Goal: Transaction & Acquisition: Purchase product/service

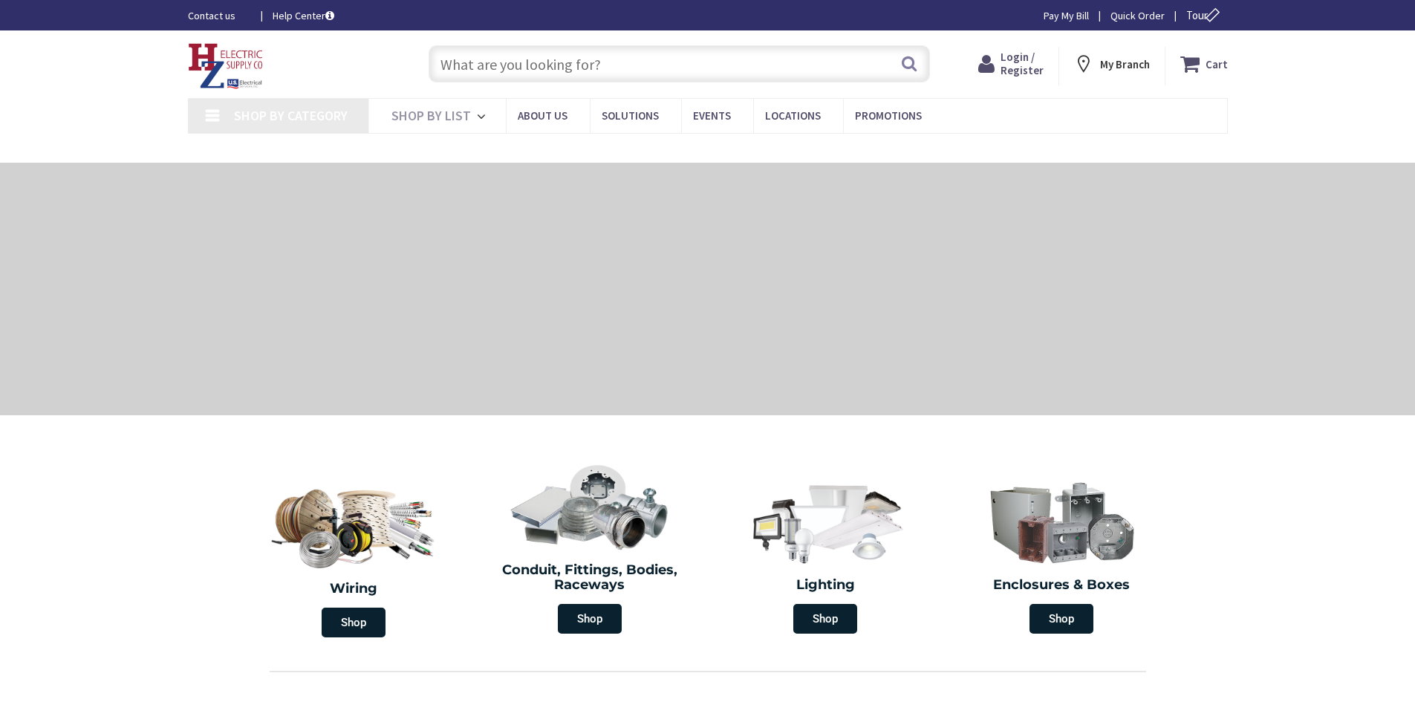
type input "[PERSON_NAME], [GEOGRAPHIC_DATA], [GEOGRAPHIC_DATA] 12603, [GEOGRAPHIC_DATA]"
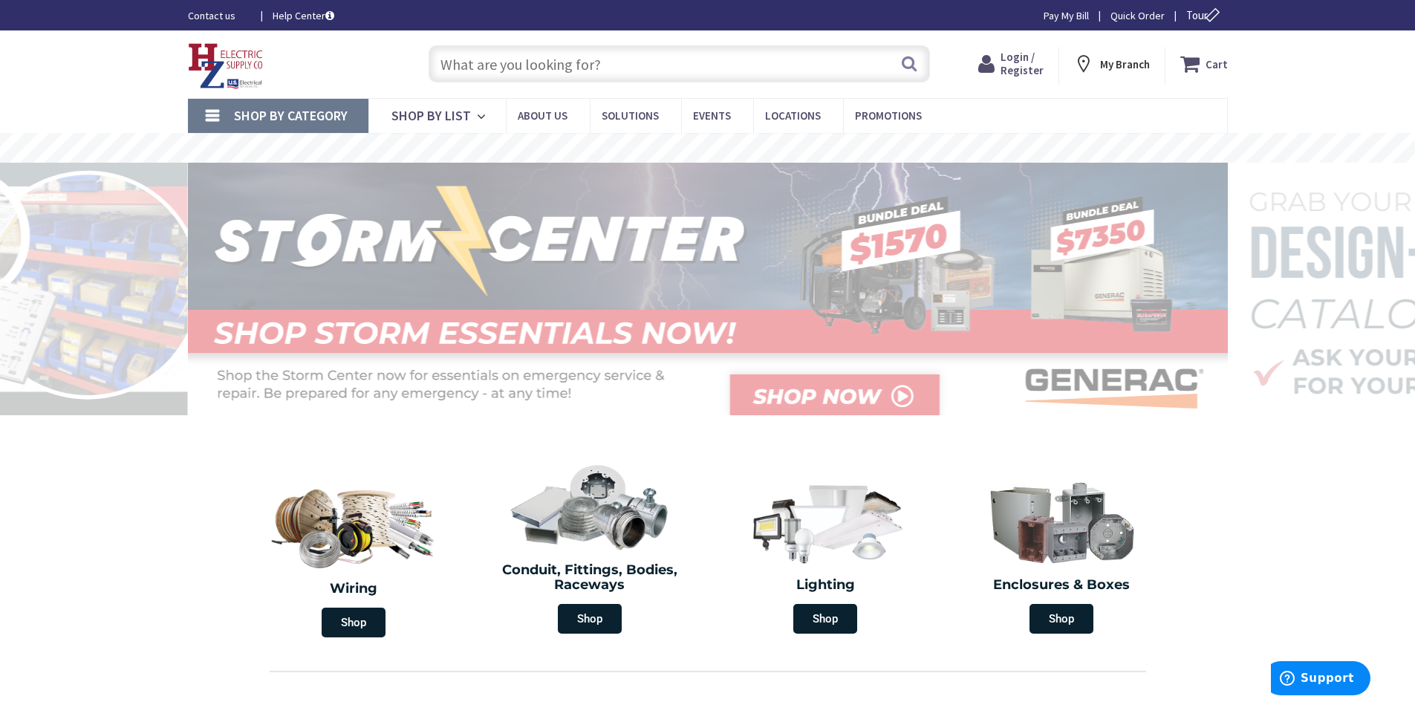
click at [1036, 74] on span "Login / Register" at bounding box center [1022, 63] width 43 height 27
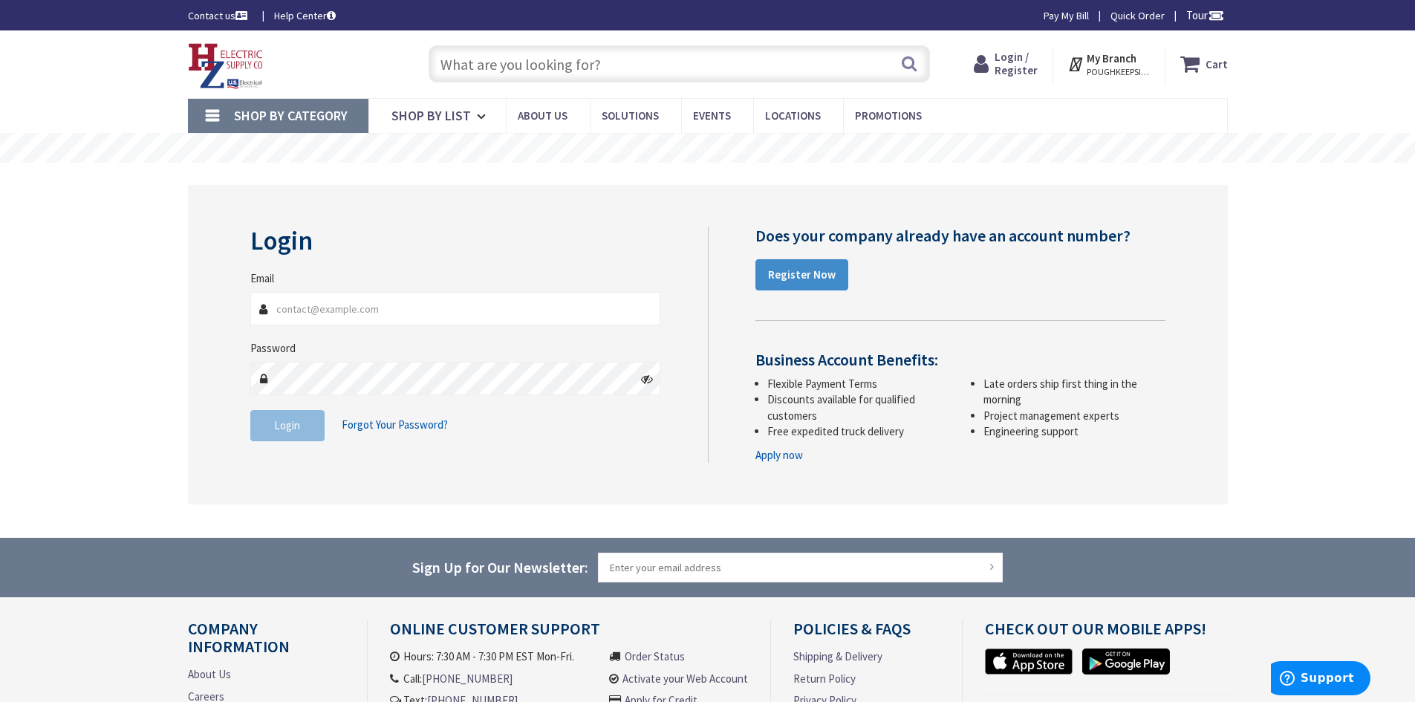
type input "Soltishelectric@gmail.com"
click at [290, 429] on span "Login" at bounding box center [287, 425] width 26 height 14
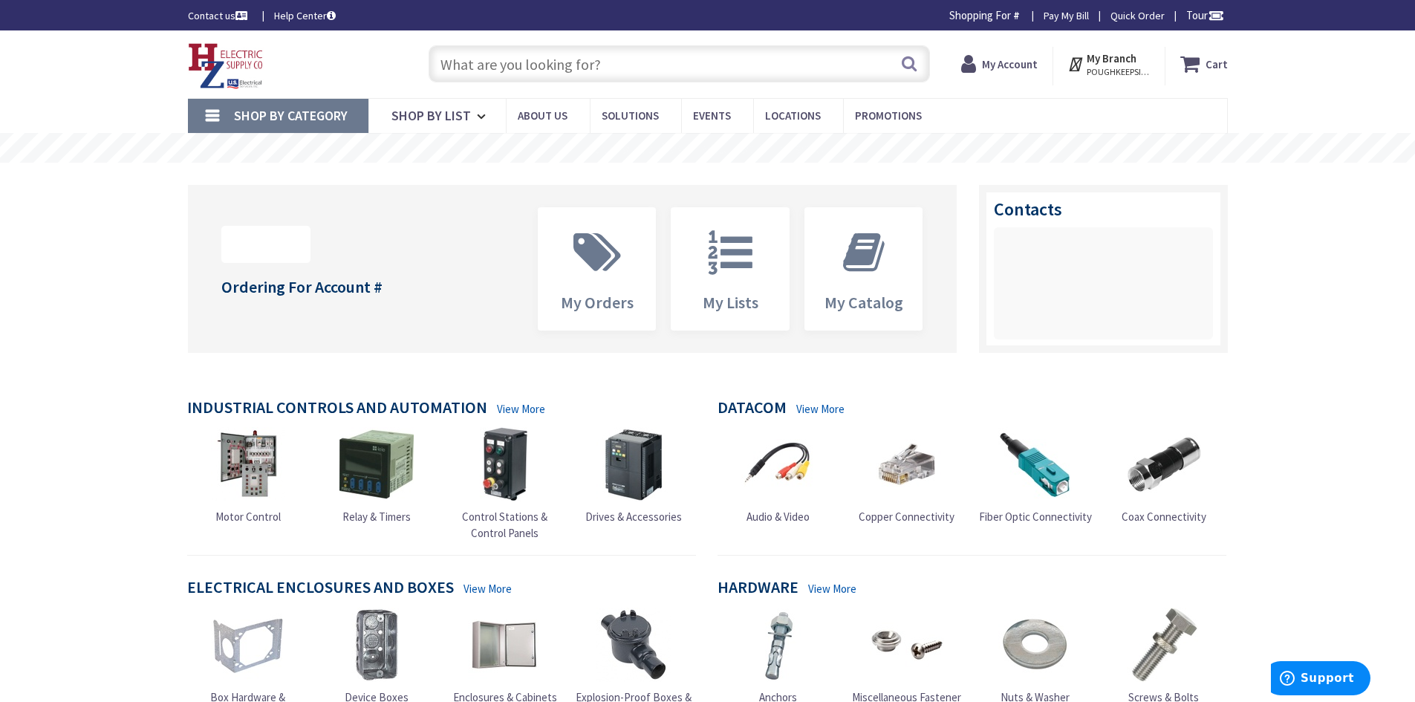
click at [752, 76] on input "text" at bounding box center [679, 63] width 501 height 37
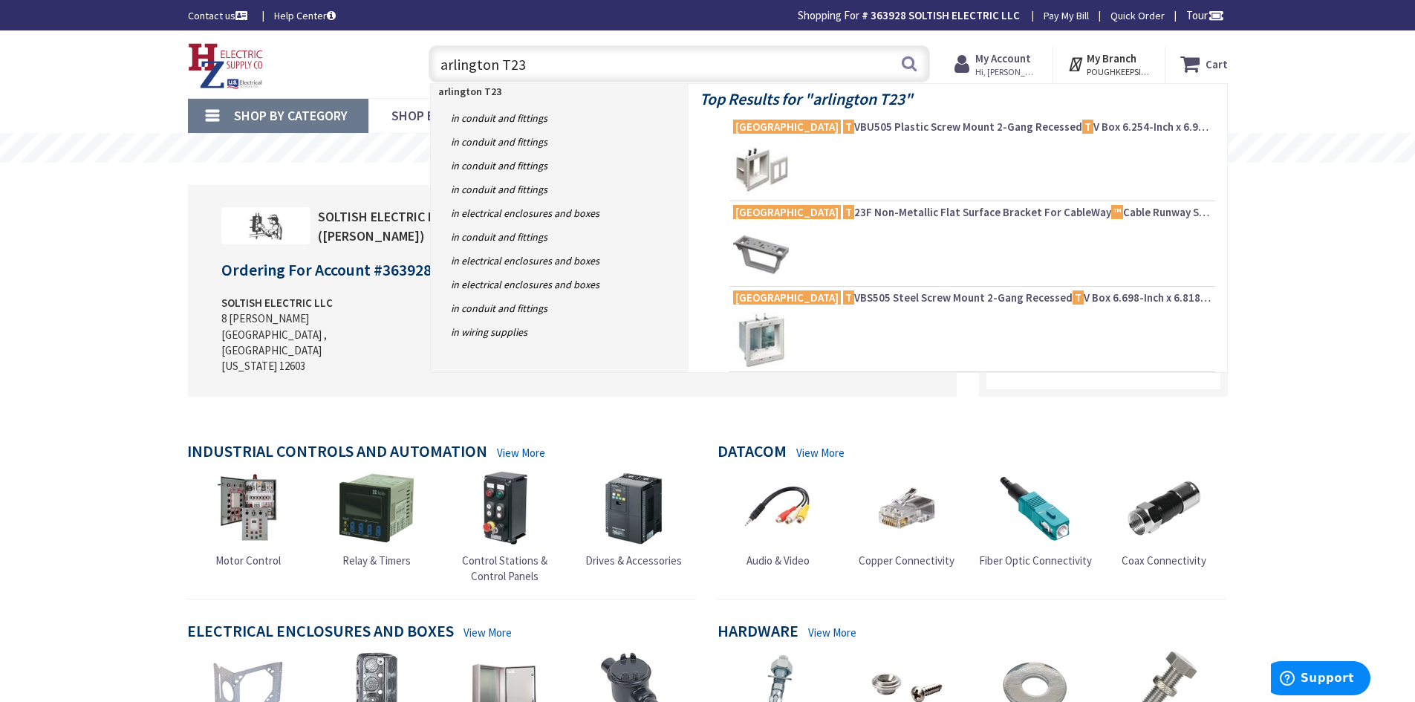
type input "arlington T23F"
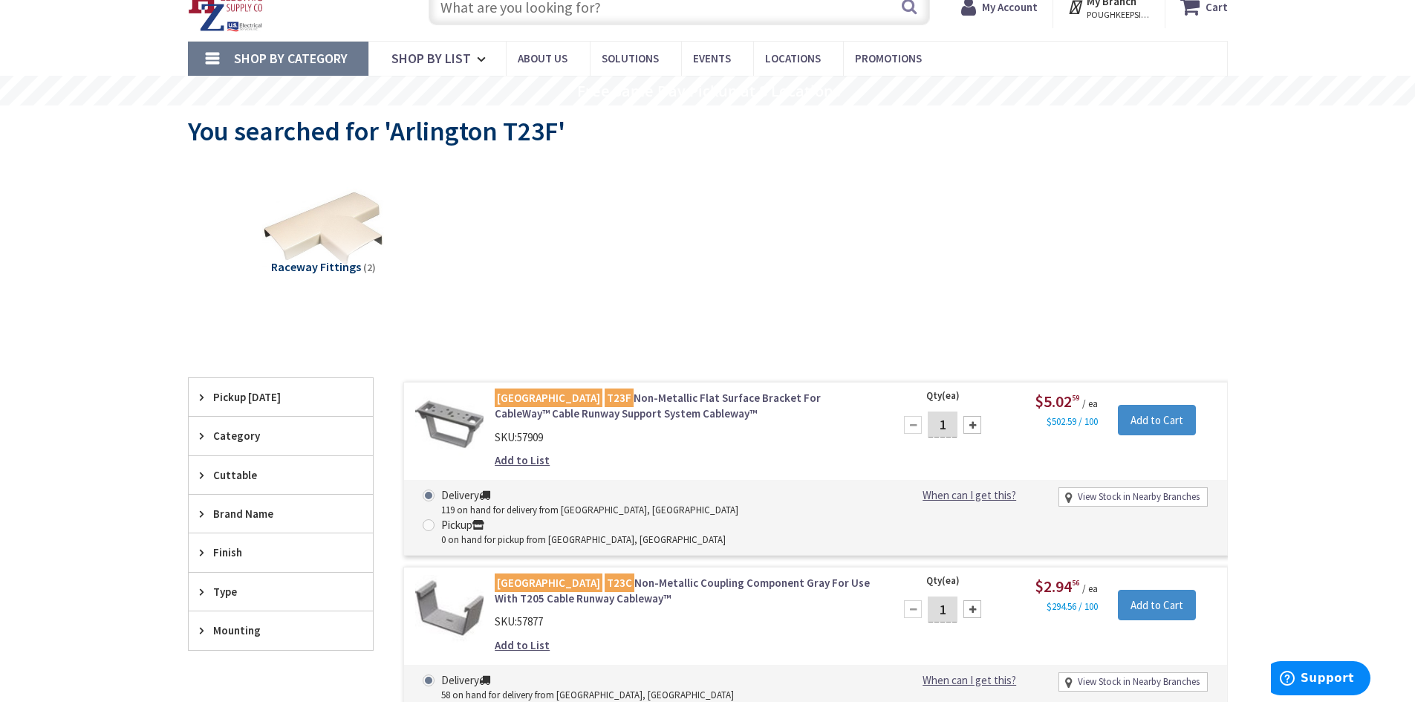
scroll to position [74, 0]
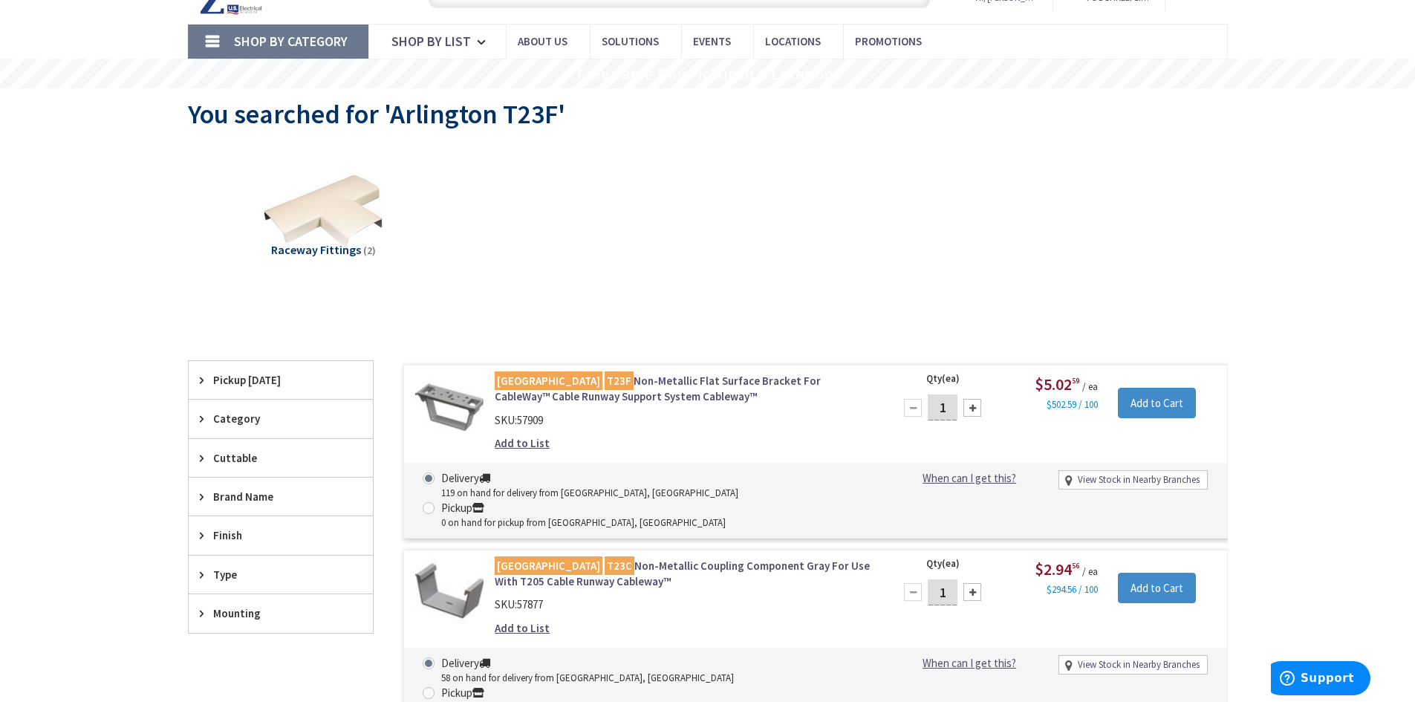
click at [977, 412] on div at bounding box center [972, 408] width 18 height 18
click at [975, 412] on div at bounding box center [972, 408] width 18 height 18
type input "4"
click at [1281, 417] on div "Skip to Content Toggle Nav Search Cart My Cart Close" at bounding box center [707, 502] width 1415 height 1093
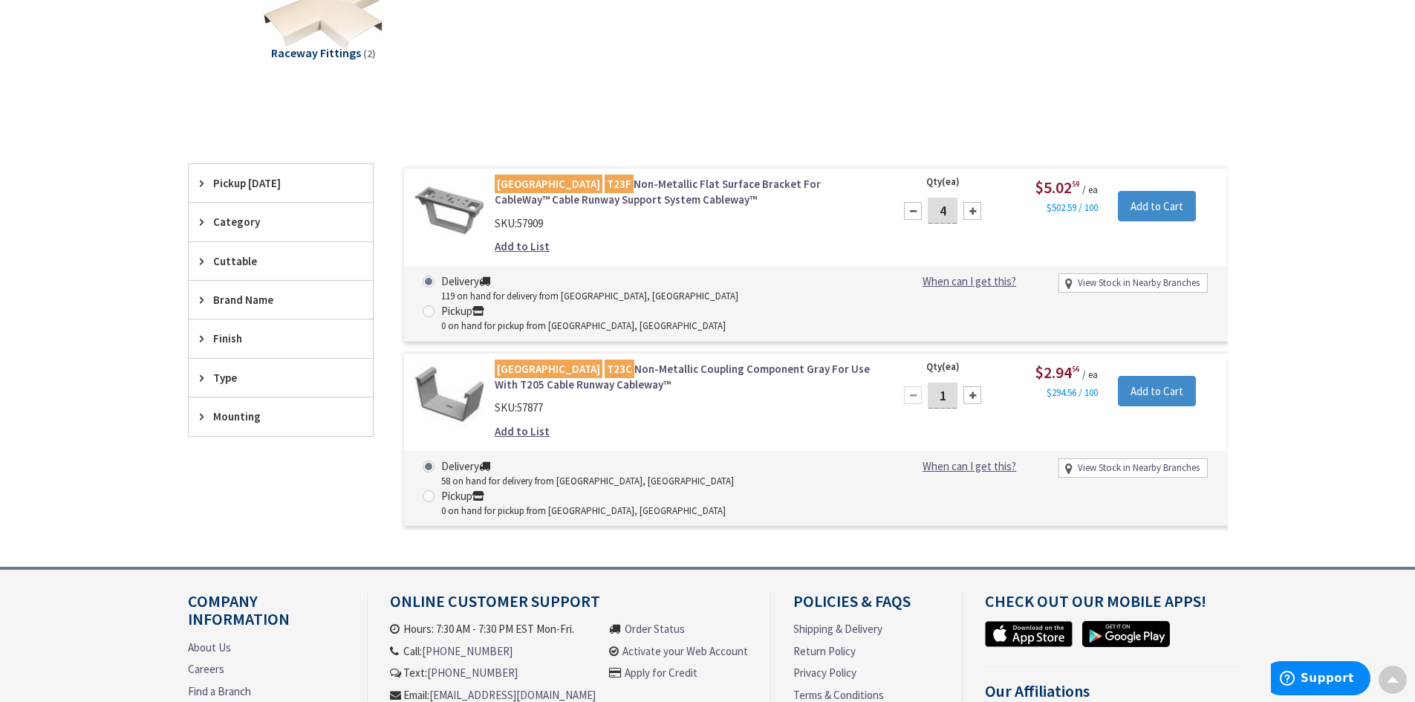
scroll to position [297, 0]
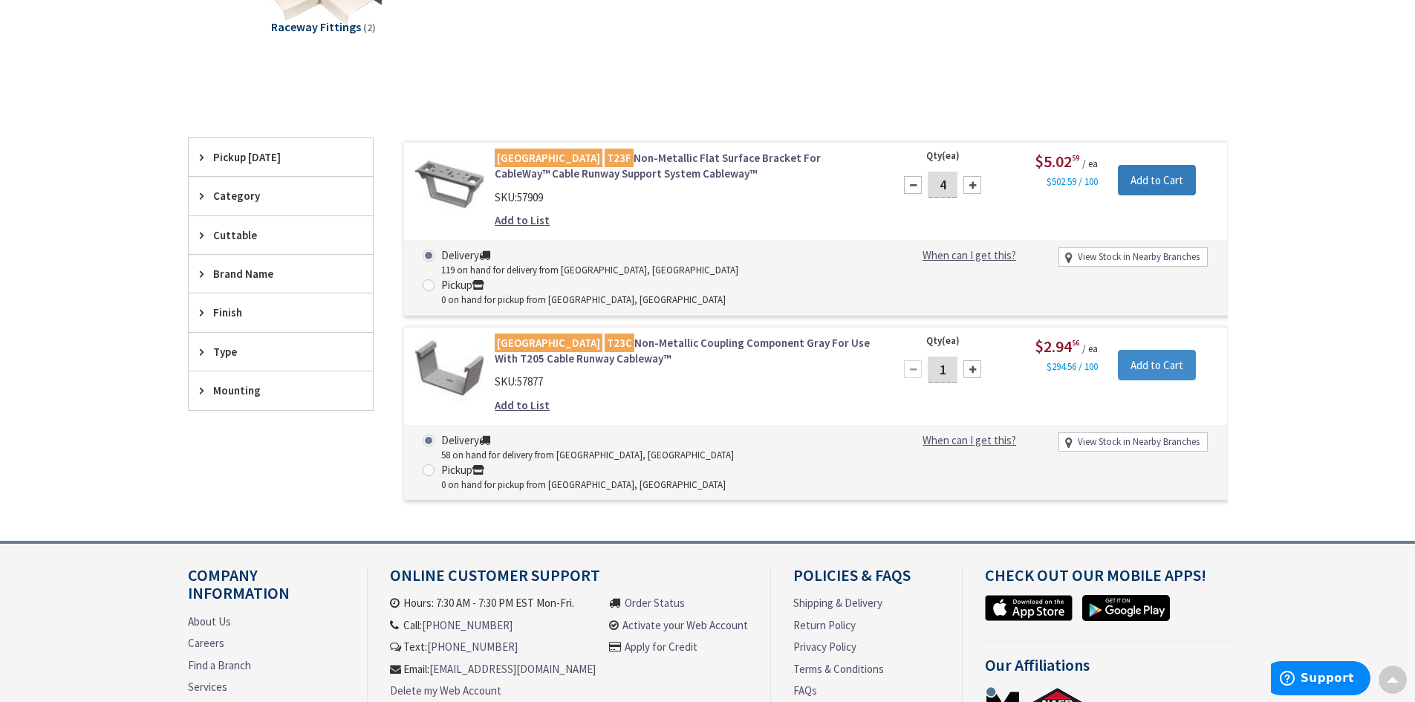
click at [1142, 184] on input "Add to Cart" at bounding box center [1157, 180] width 78 height 31
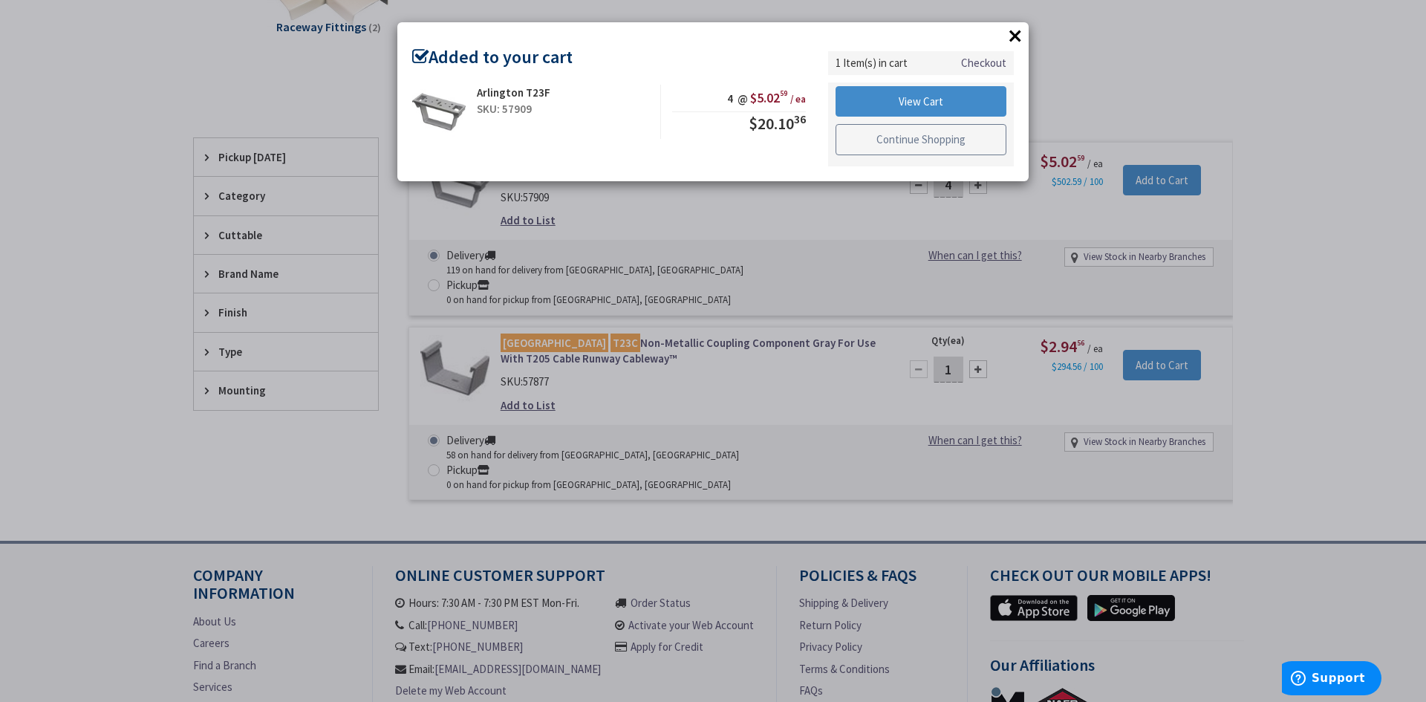
click at [921, 147] on link "Continue Shopping" at bounding box center [921, 139] width 171 height 31
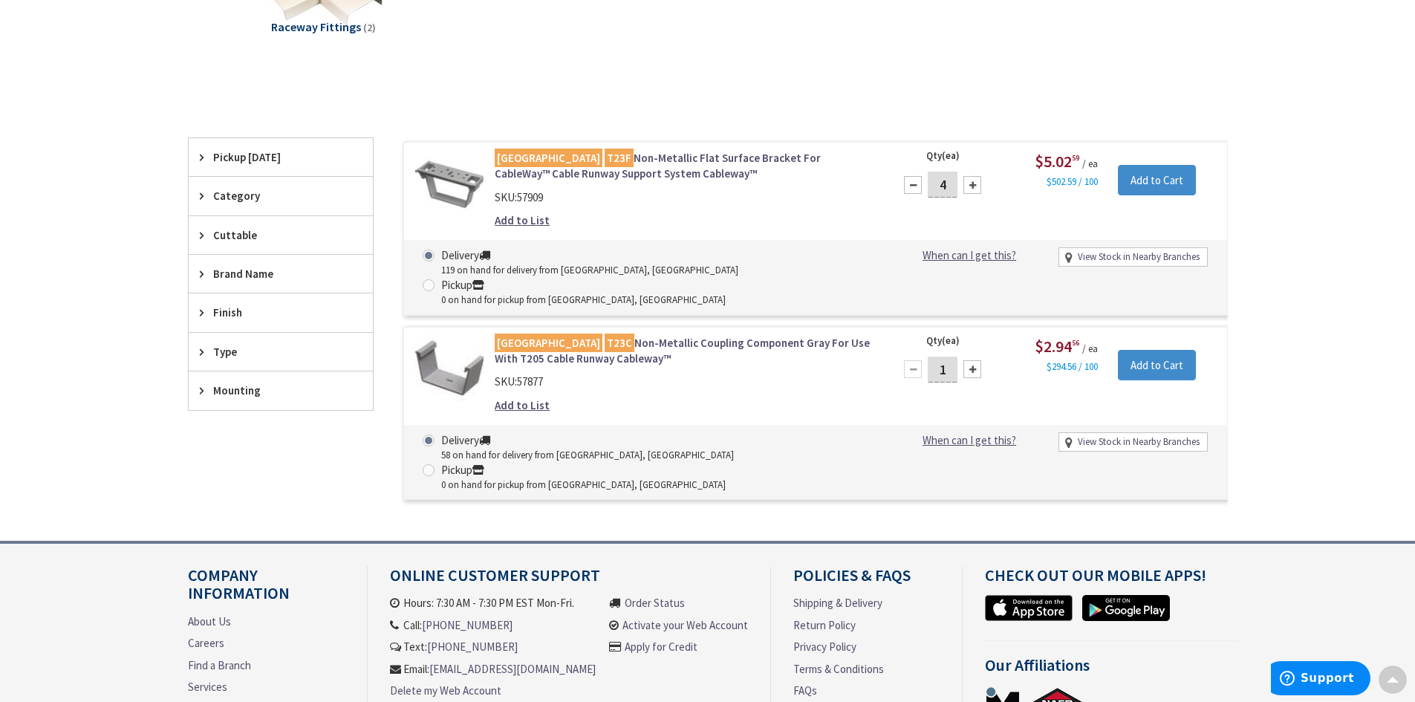
click at [611, 157] on link "Arlington T23F Non-Metallic Flat Surface Bracket For CableWay™ Cable Runway Sup…" at bounding box center [684, 166] width 378 height 32
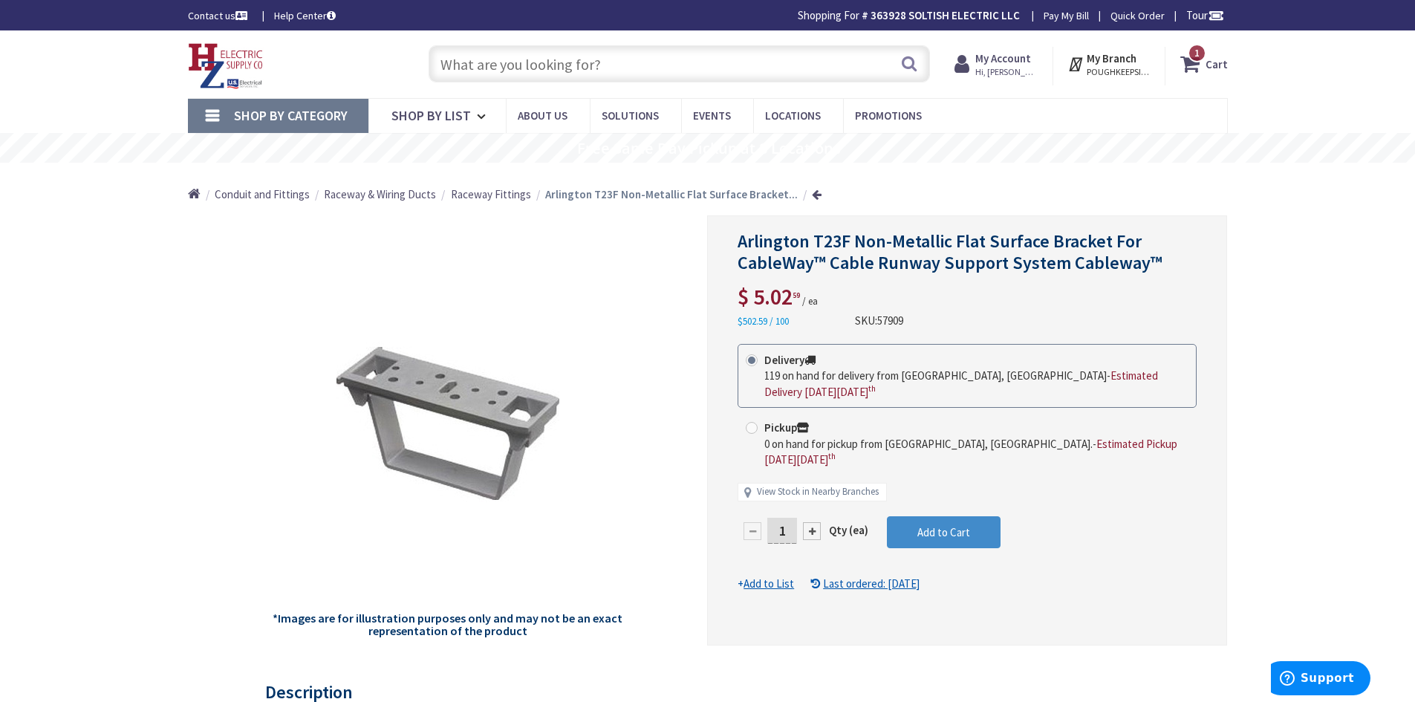
click at [609, 69] on input "text" at bounding box center [679, 63] width 501 height 37
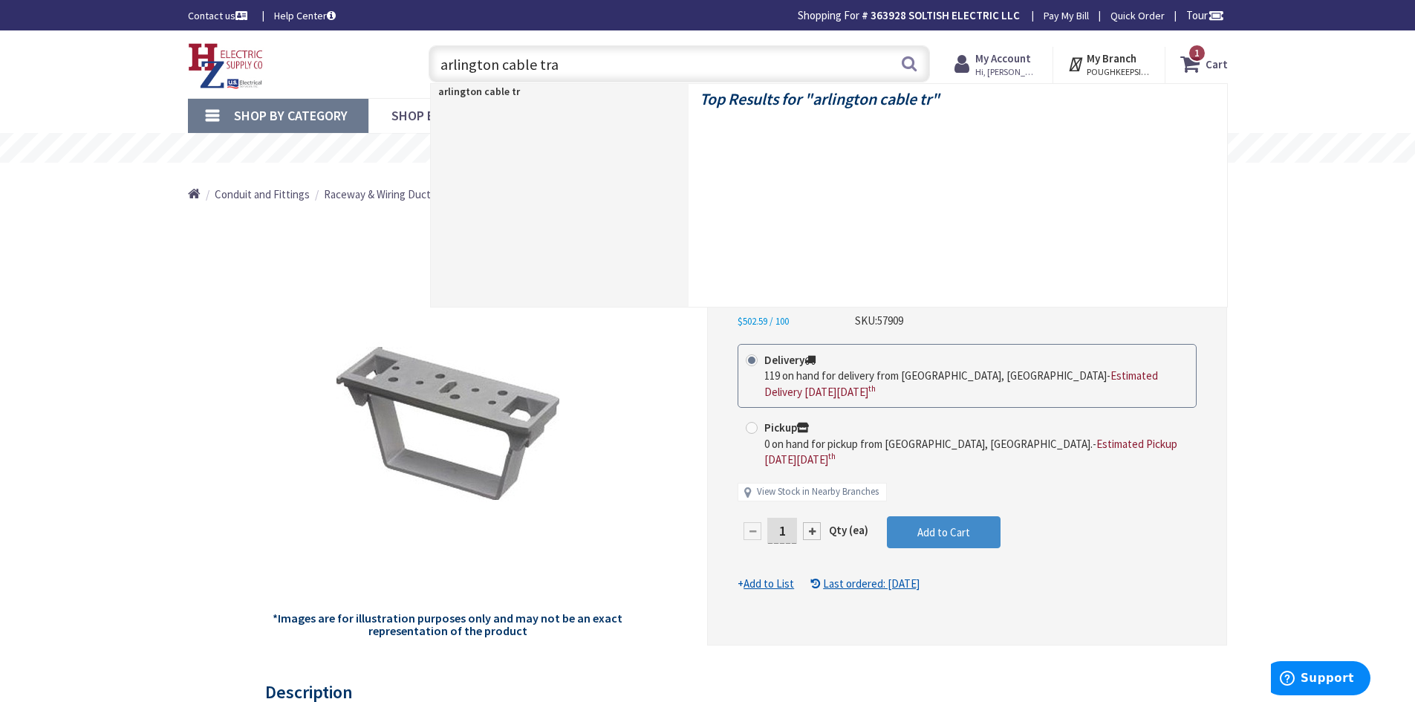
type input "arlington cable tray"
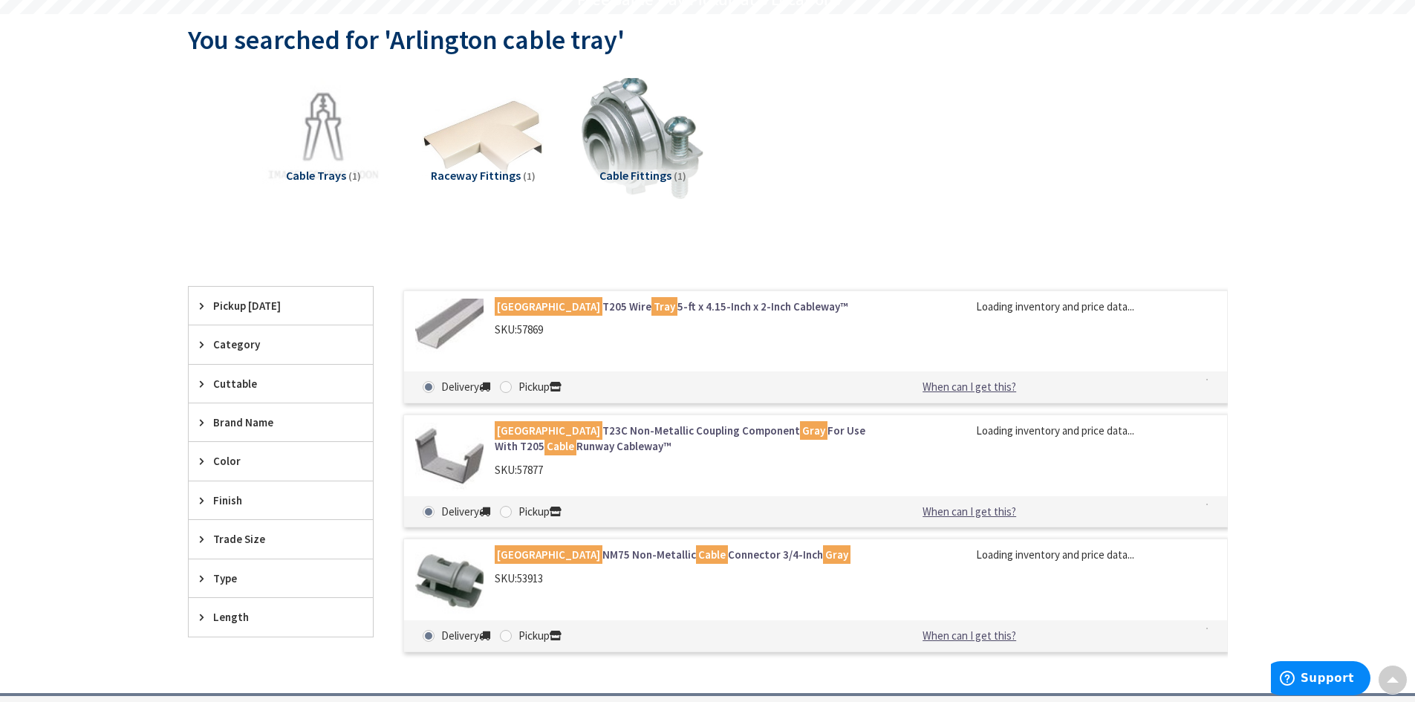
click at [661, 306] on link "Arlington T205 Wire Tray 5-ft x 4.15-Inch x 2-Inch Cableway™" at bounding box center [684, 307] width 378 height 16
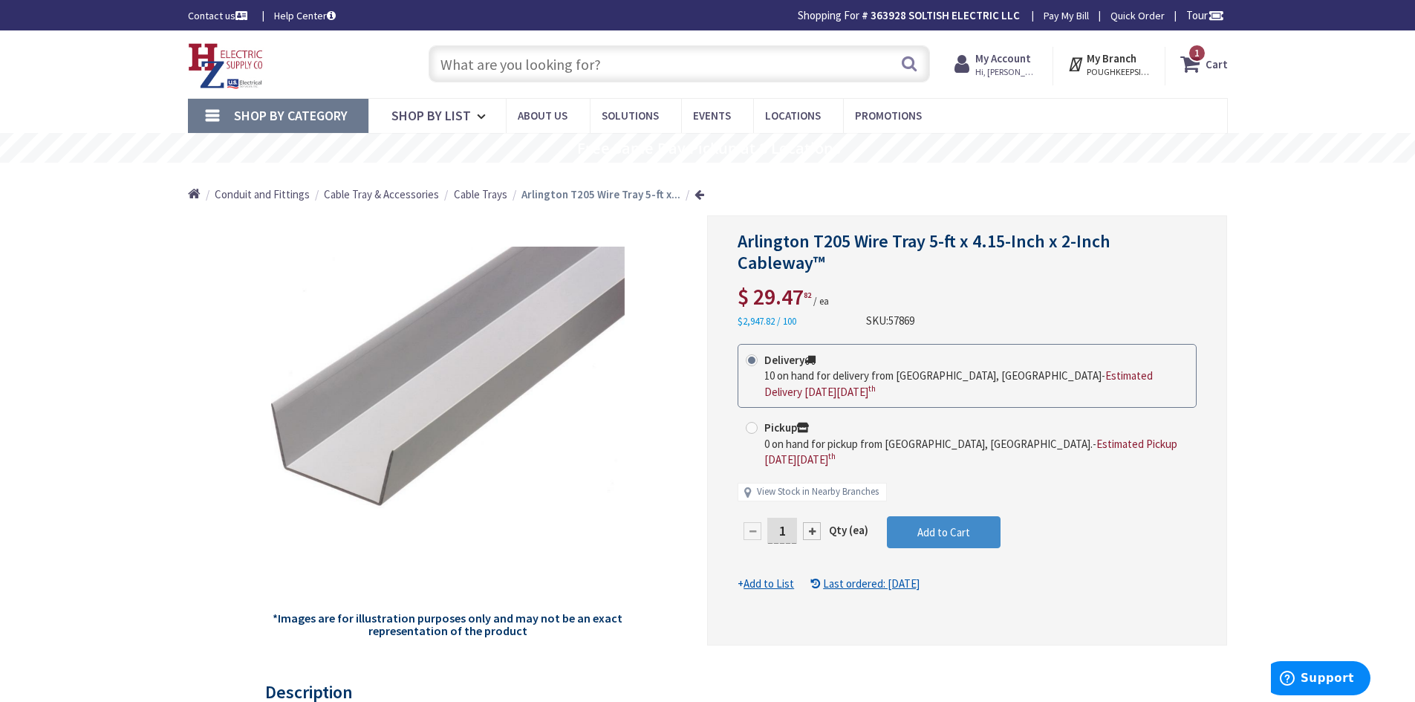
click at [816, 522] on div at bounding box center [812, 531] width 18 height 18
type input "2"
click at [941, 525] on span "Add to Cart" at bounding box center [943, 532] width 53 height 14
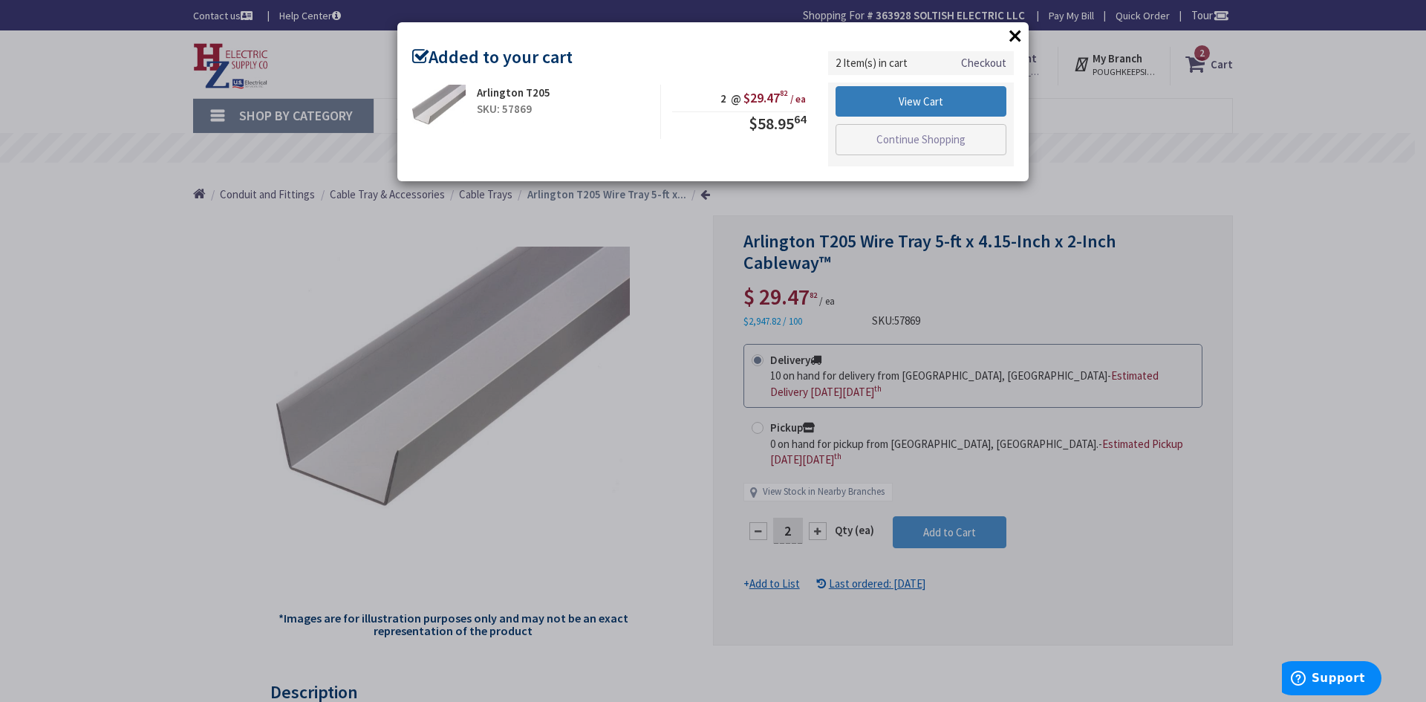
click at [915, 100] on link "View Cart" at bounding box center [921, 101] width 171 height 31
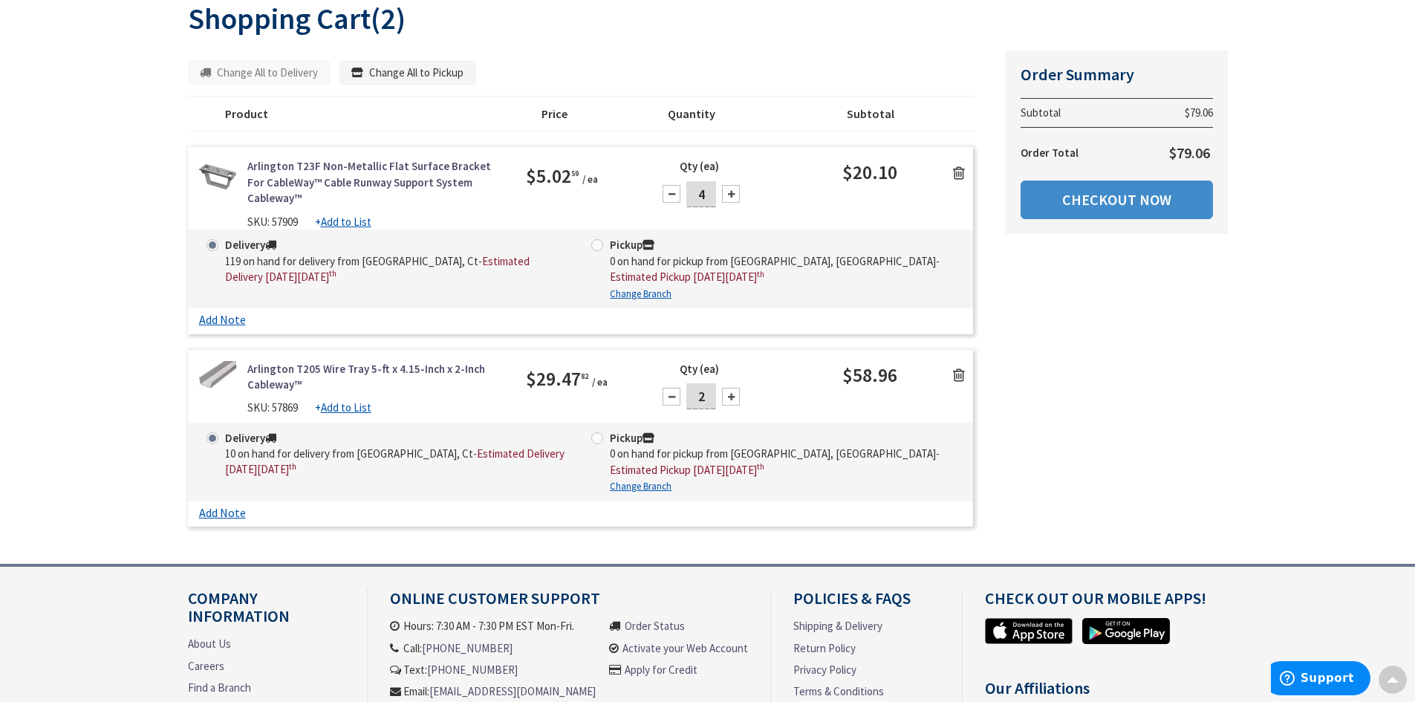
scroll to position [149, 0]
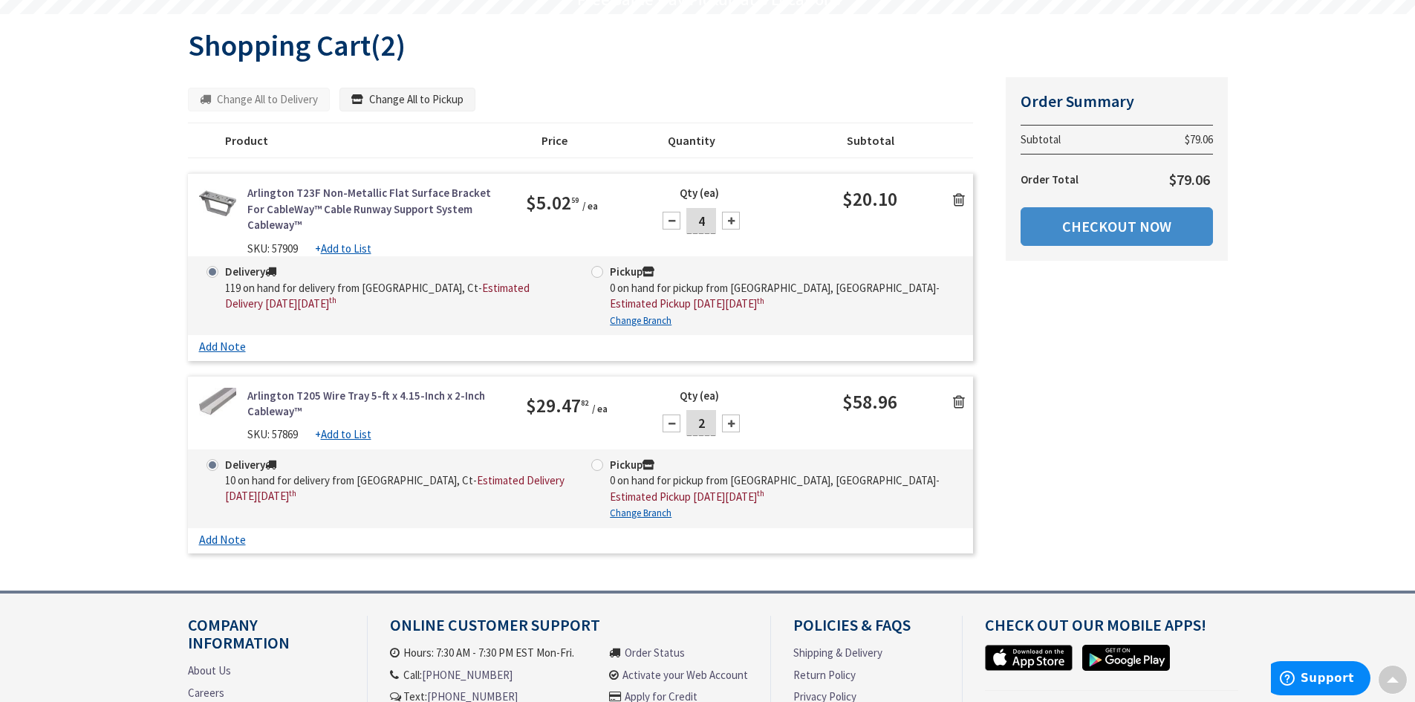
click at [1082, 300] on div "Summary Order Summary Subtotal $79.06 Order Total $79.06 Checkout Now Some item…" at bounding box center [708, 319] width 1062 height 484
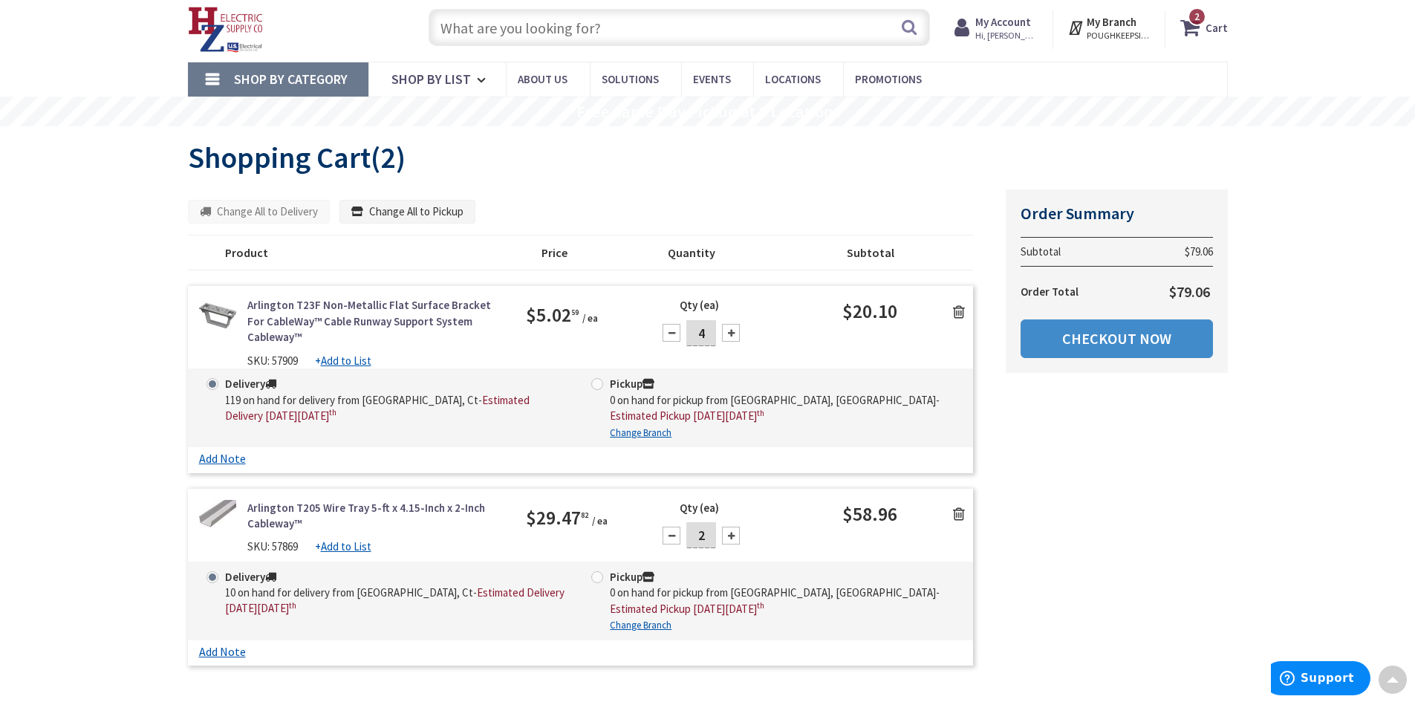
scroll to position [0, 0]
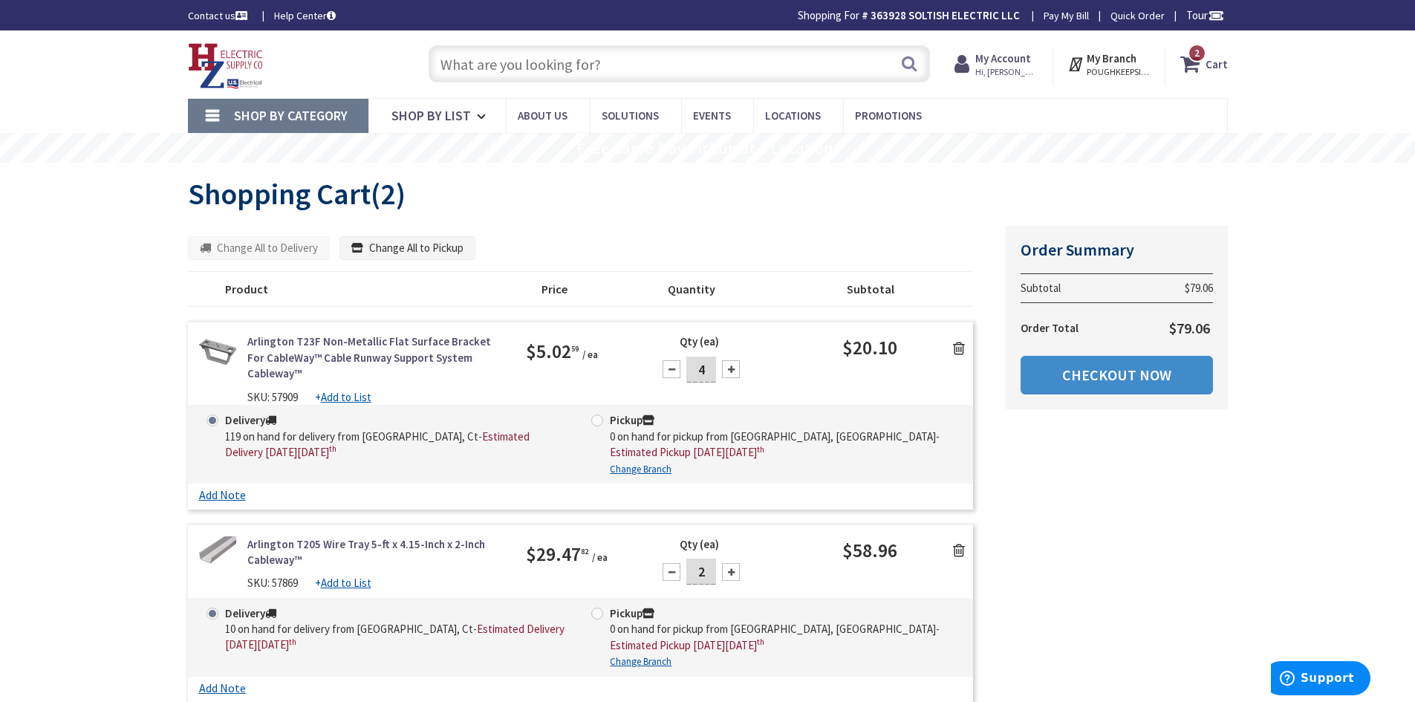
click at [539, 62] on input "text" at bounding box center [679, 63] width 501 height 37
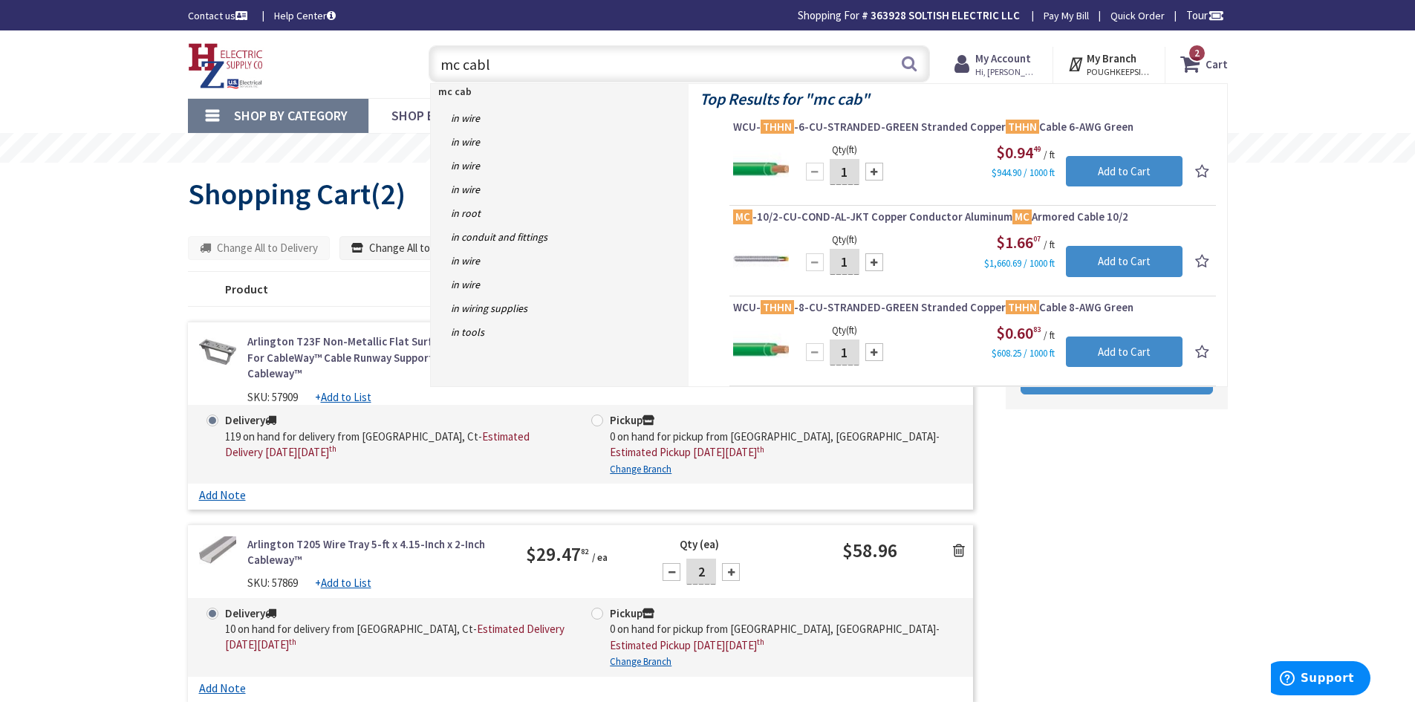
type input "mc cable"
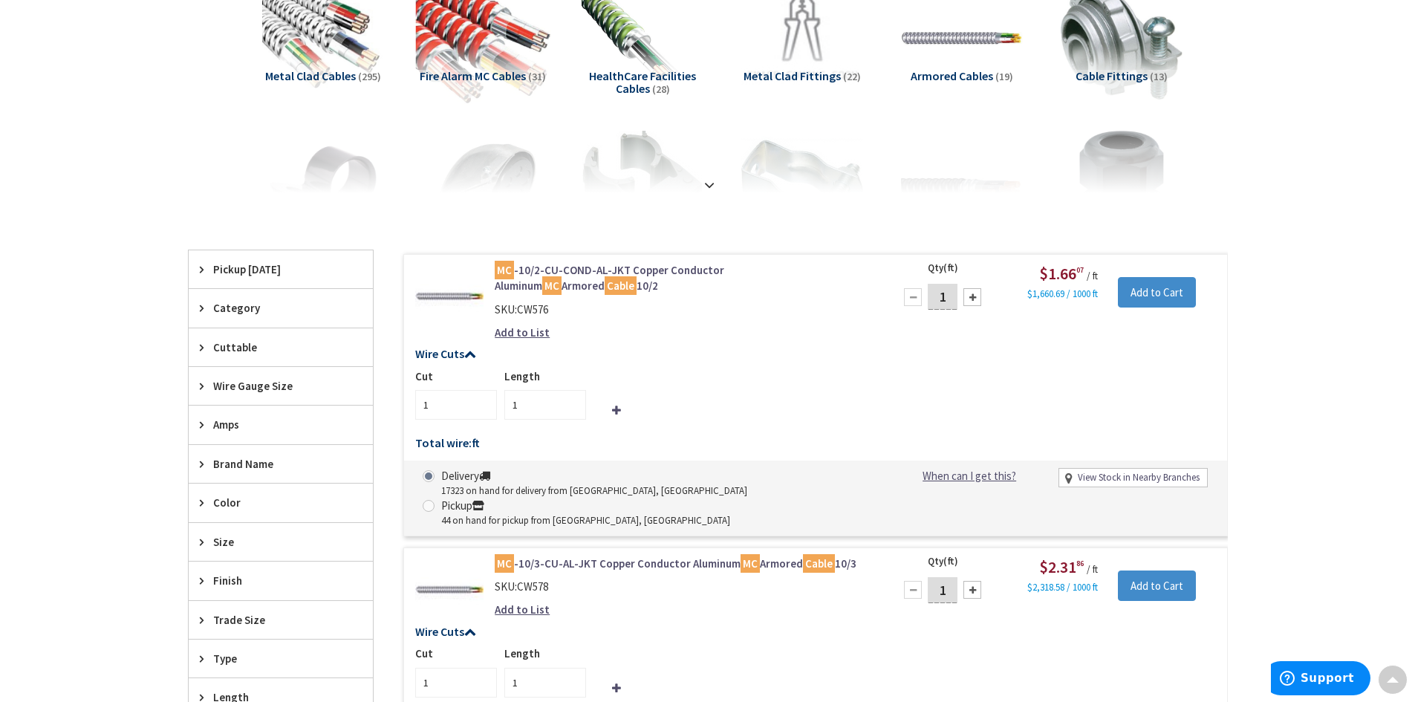
scroll to position [149, 0]
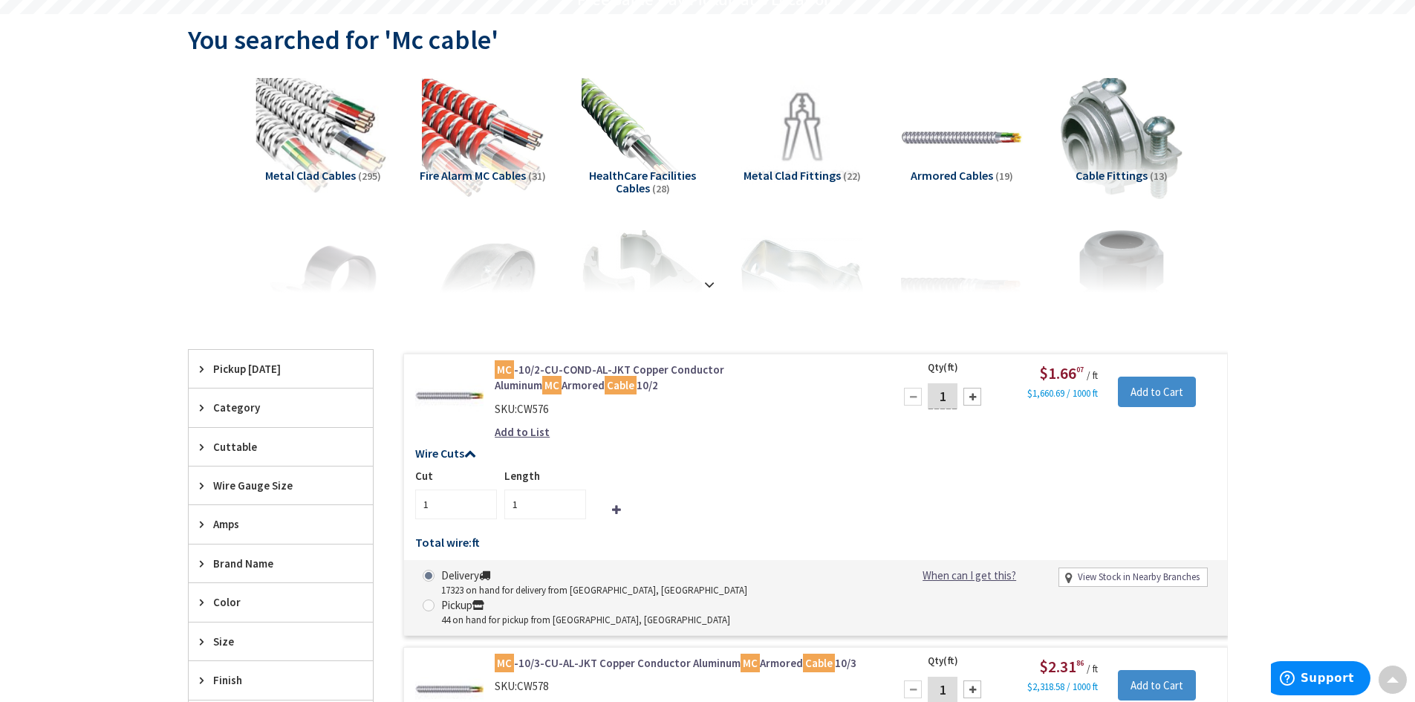
click at [340, 129] on img at bounding box center [323, 138] width 134 height 134
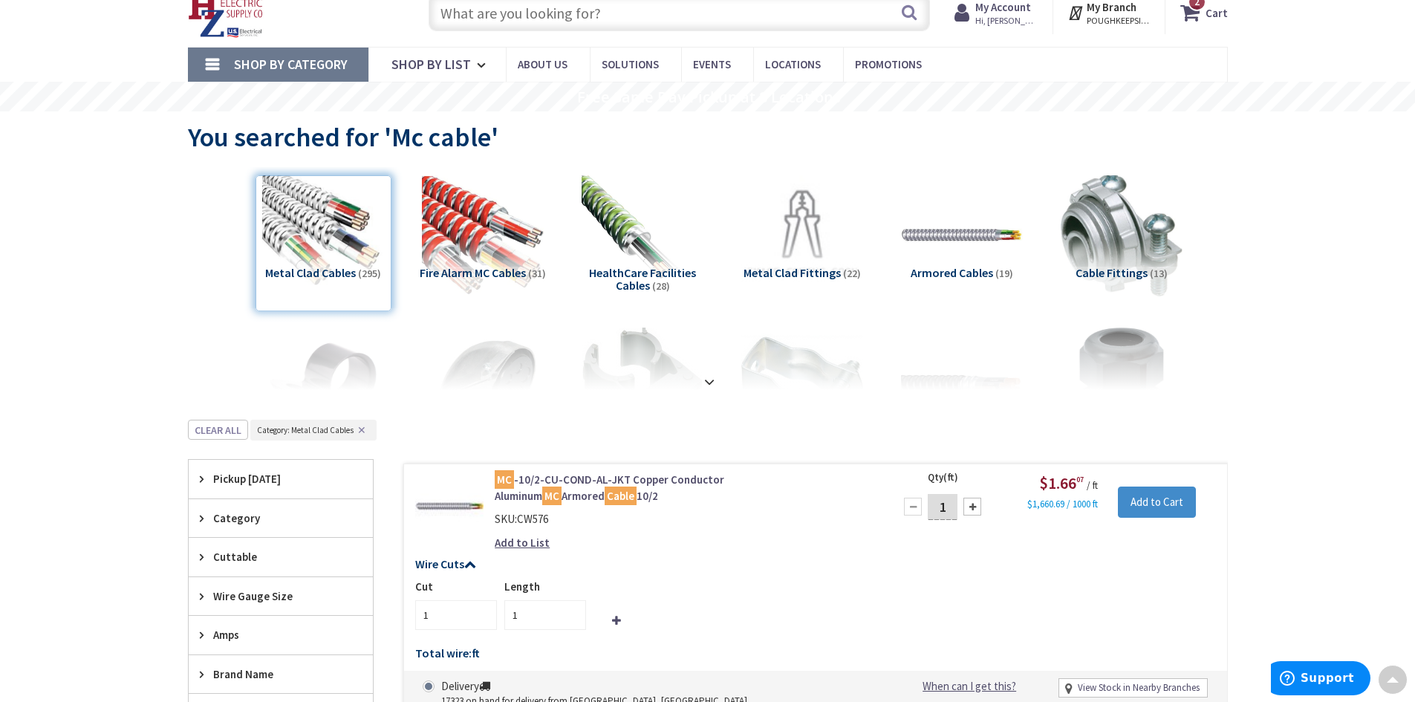
scroll to position [0, 0]
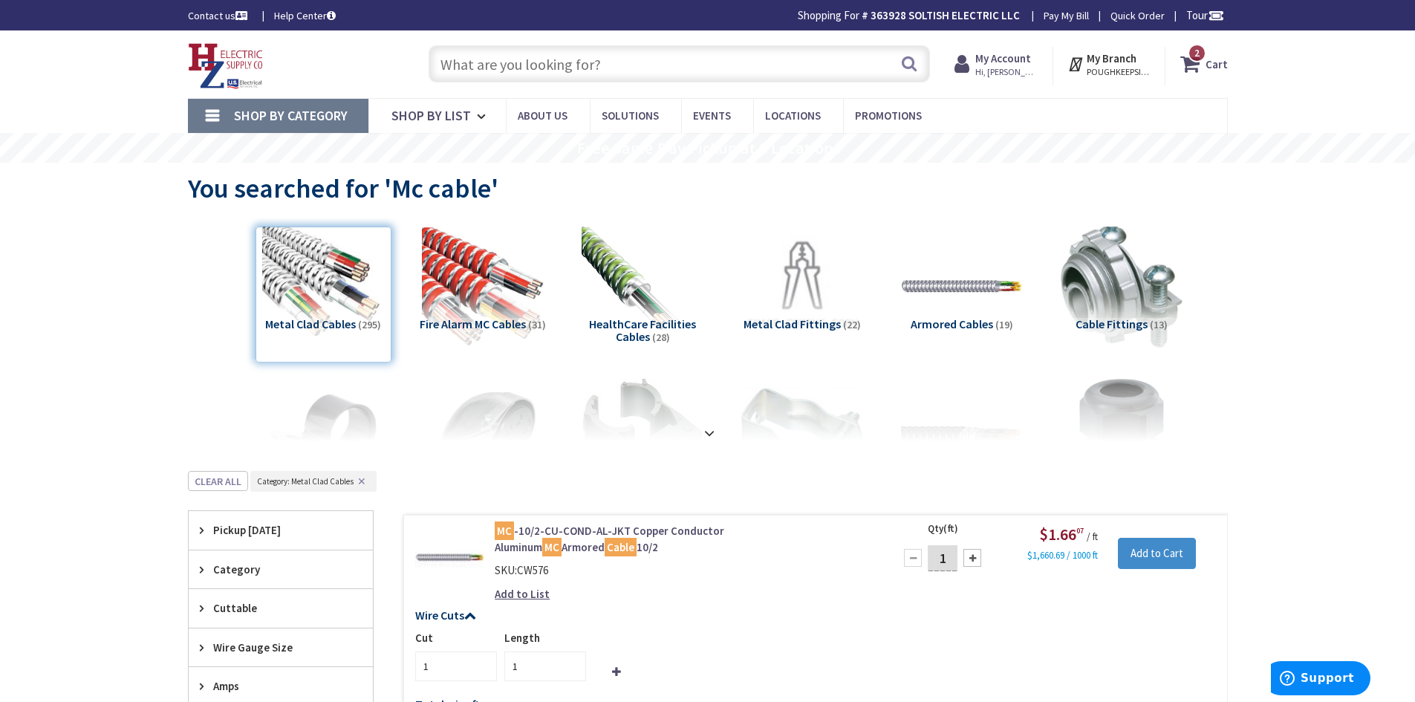
click at [344, 303] on div "Metal Clad Cables (295)" at bounding box center [324, 295] width 136 height 136
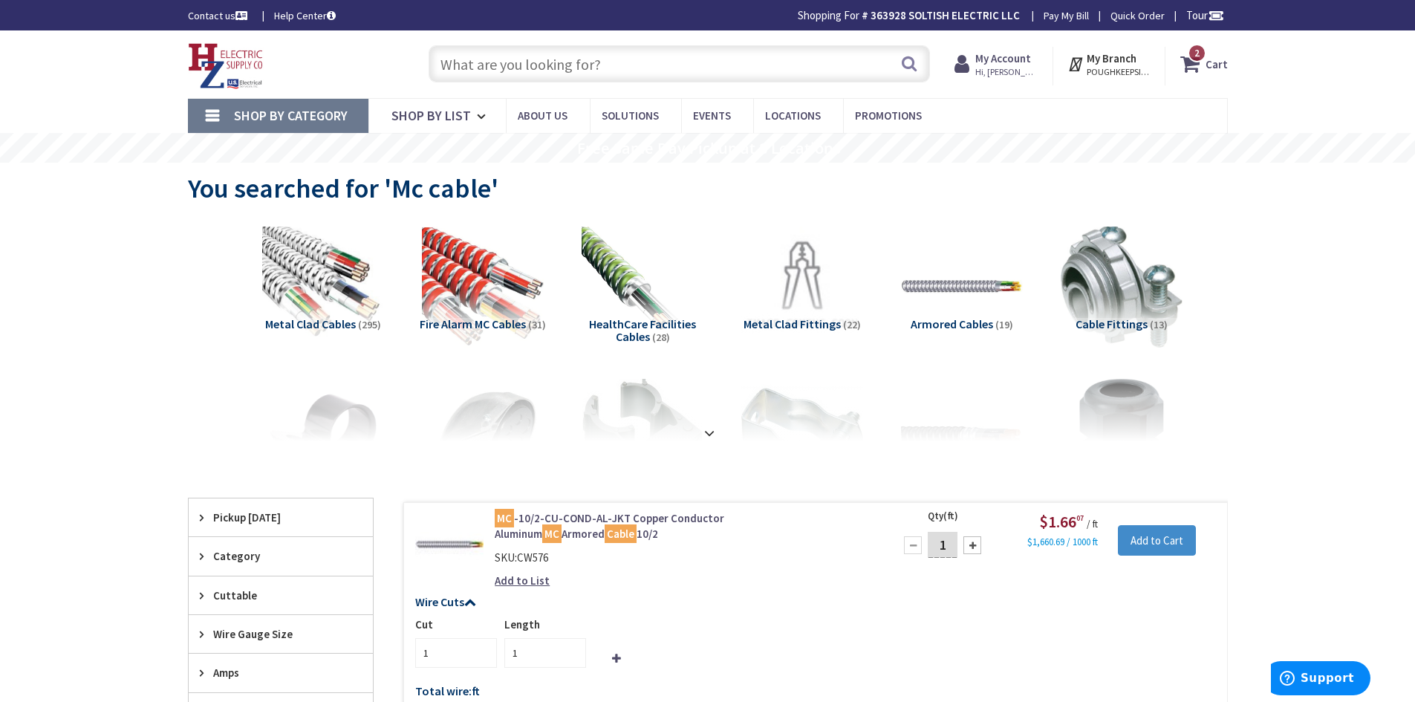
click at [560, 65] on input "text" at bounding box center [679, 63] width 501 height 37
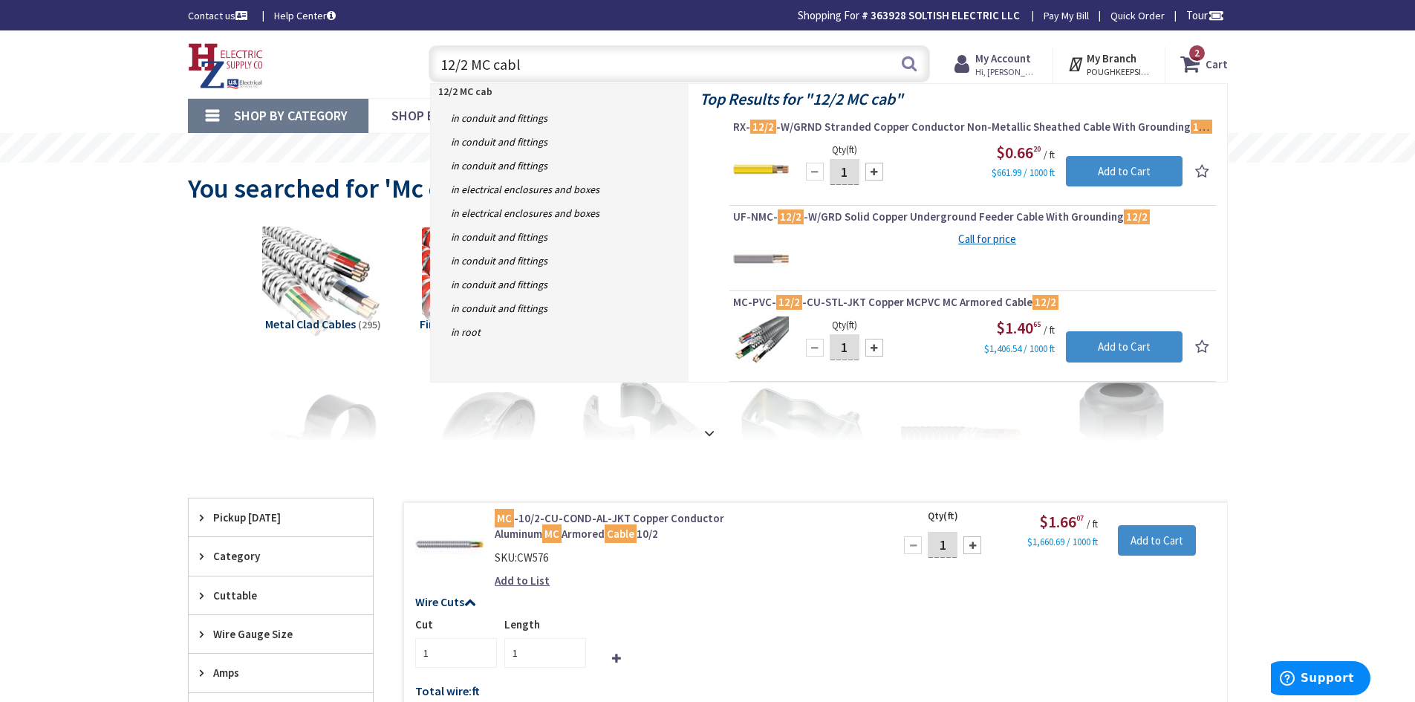
type input "12/2 MC cable"
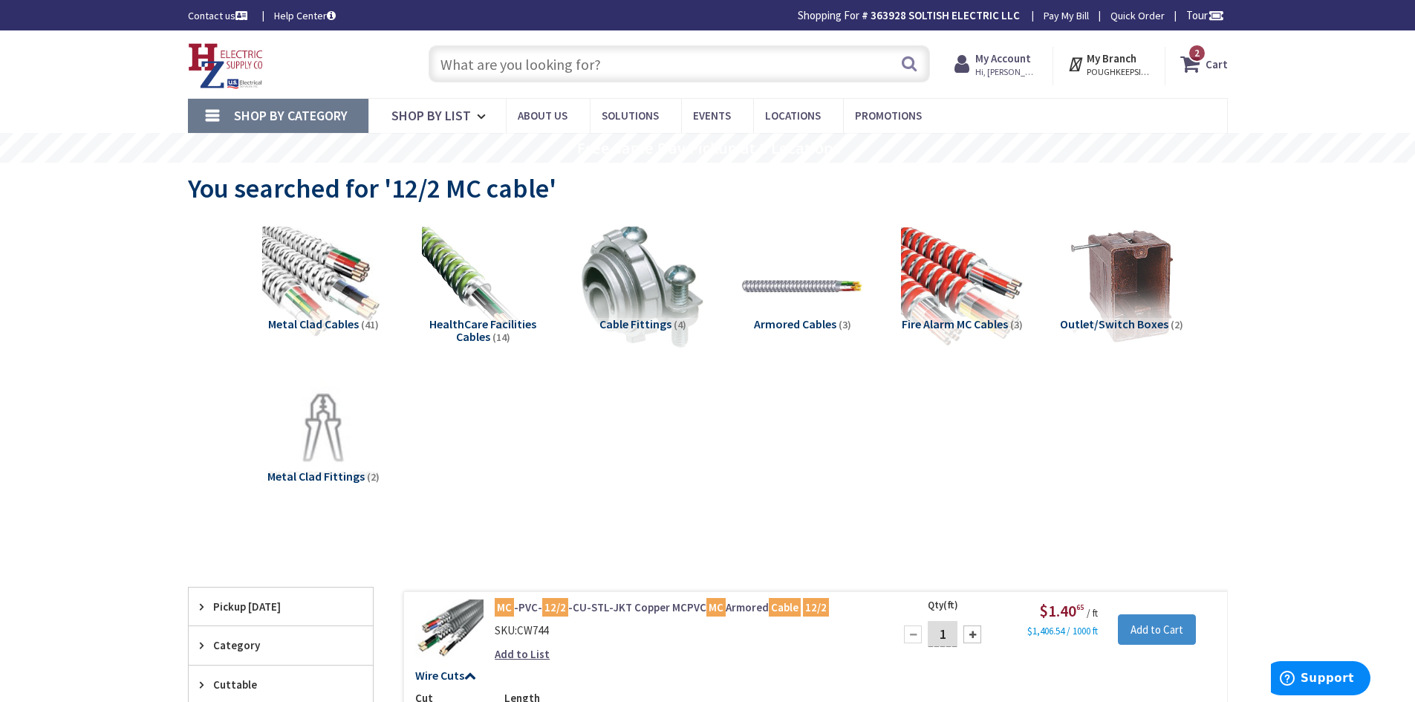
click at [629, 69] on input "text" at bounding box center [679, 63] width 501 height 37
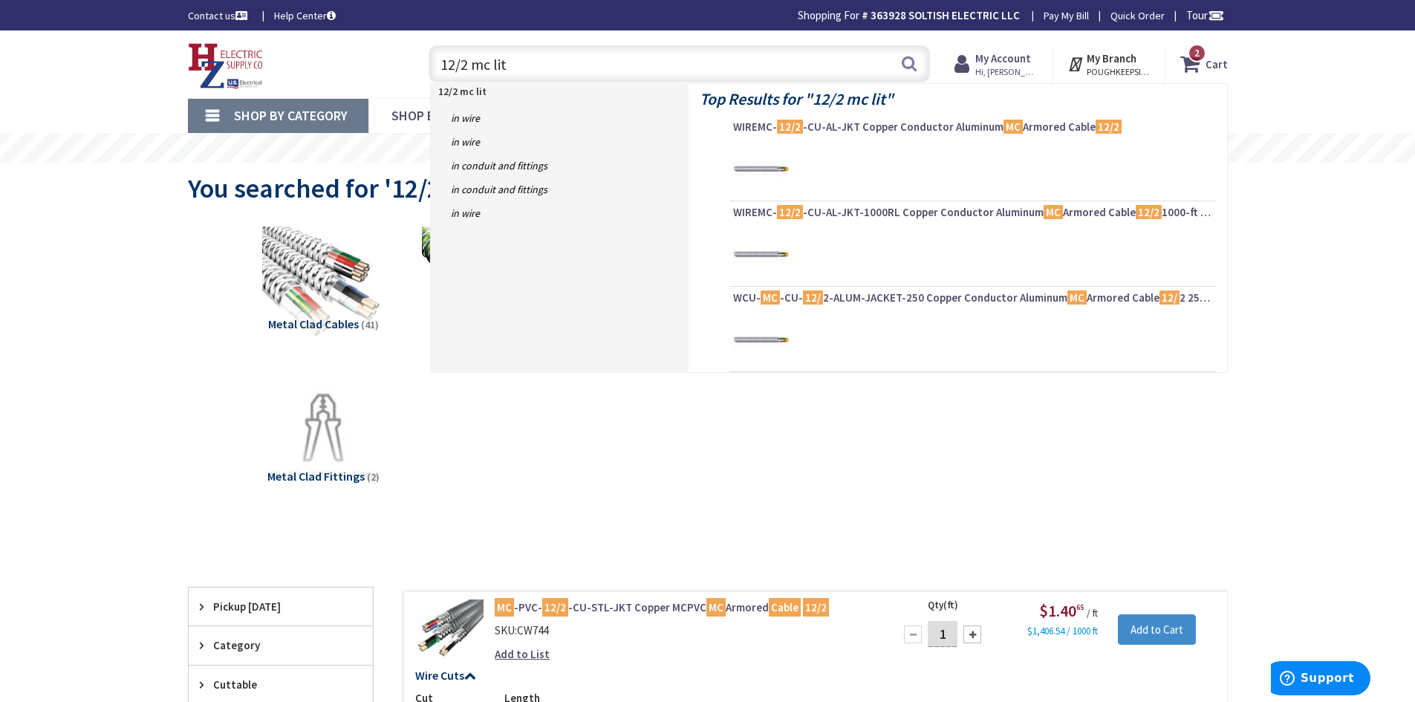
type input "12/2 mc lite"
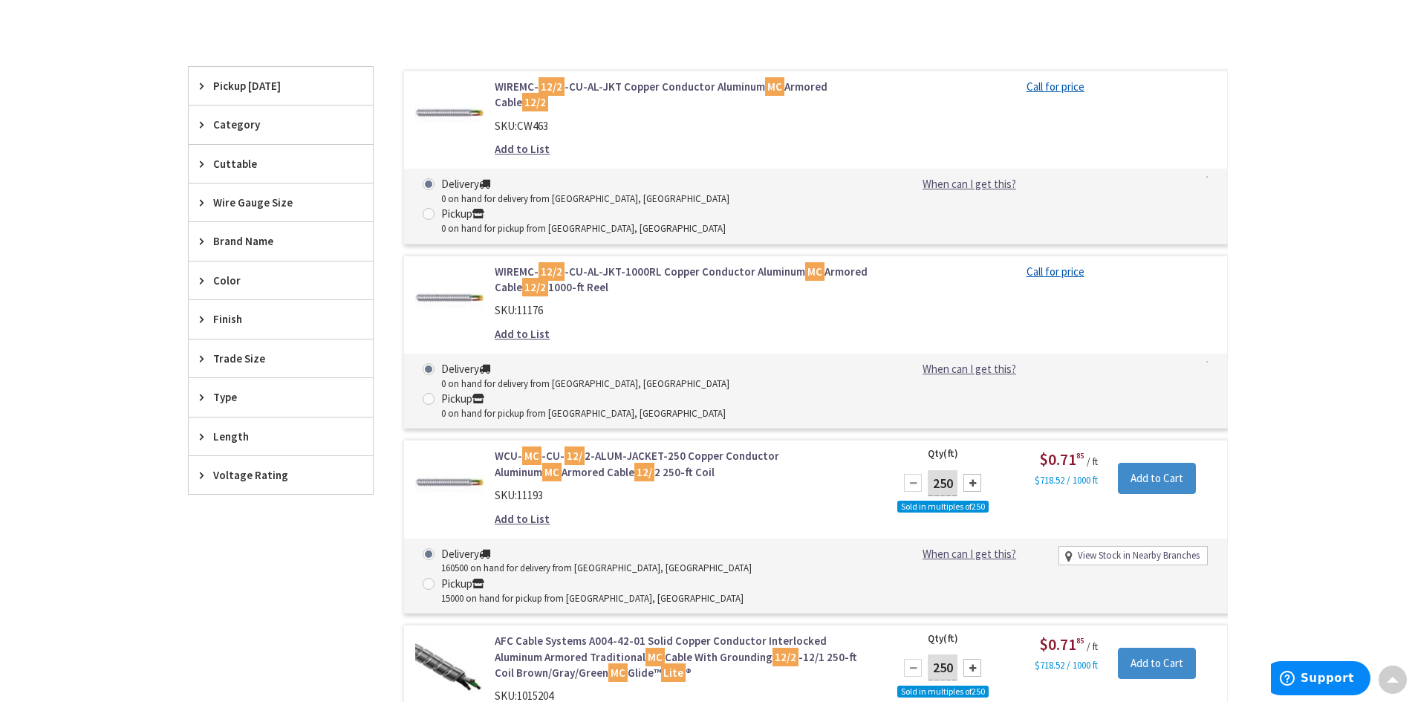
scroll to position [446, 0]
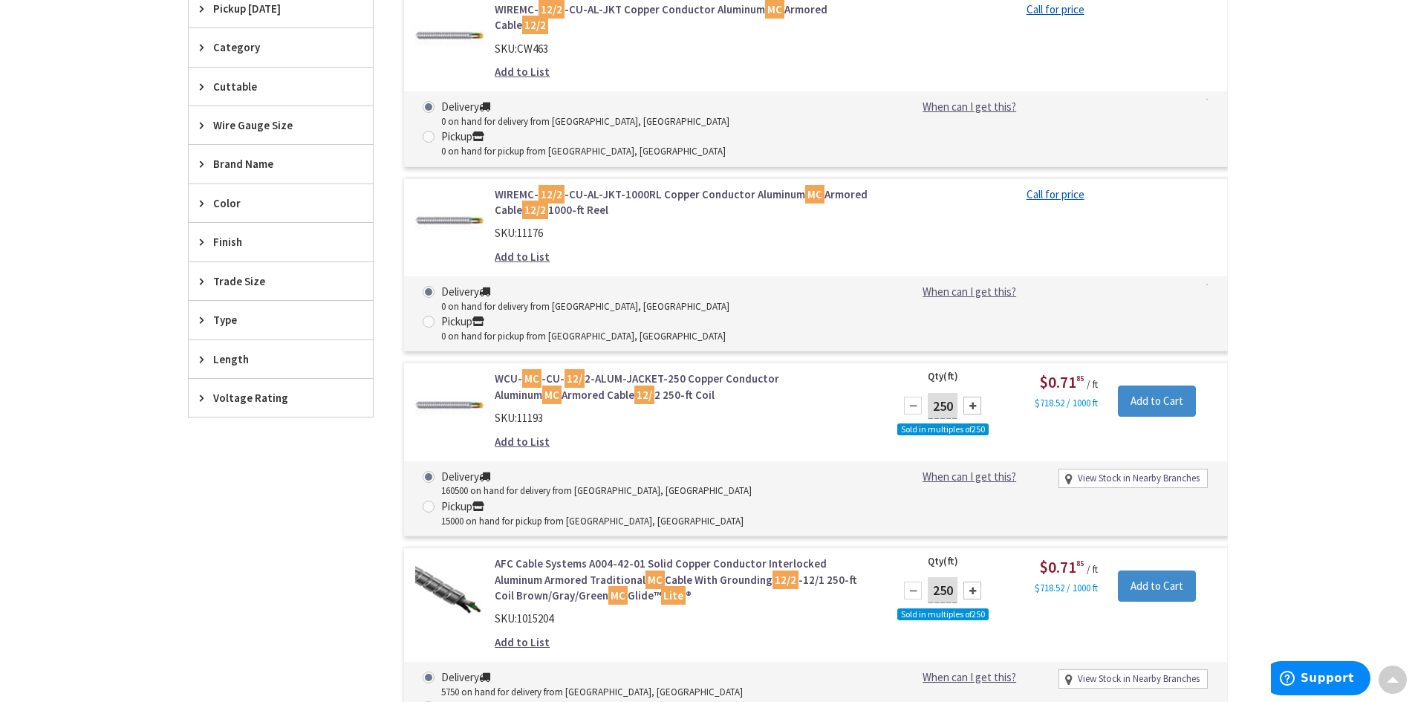
click at [972, 397] on div at bounding box center [972, 406] width 18 height 18
type input "500"
click at [1157, 386] on input "Add to Cart" at bounding box center [1157, 401] width 78 height 31
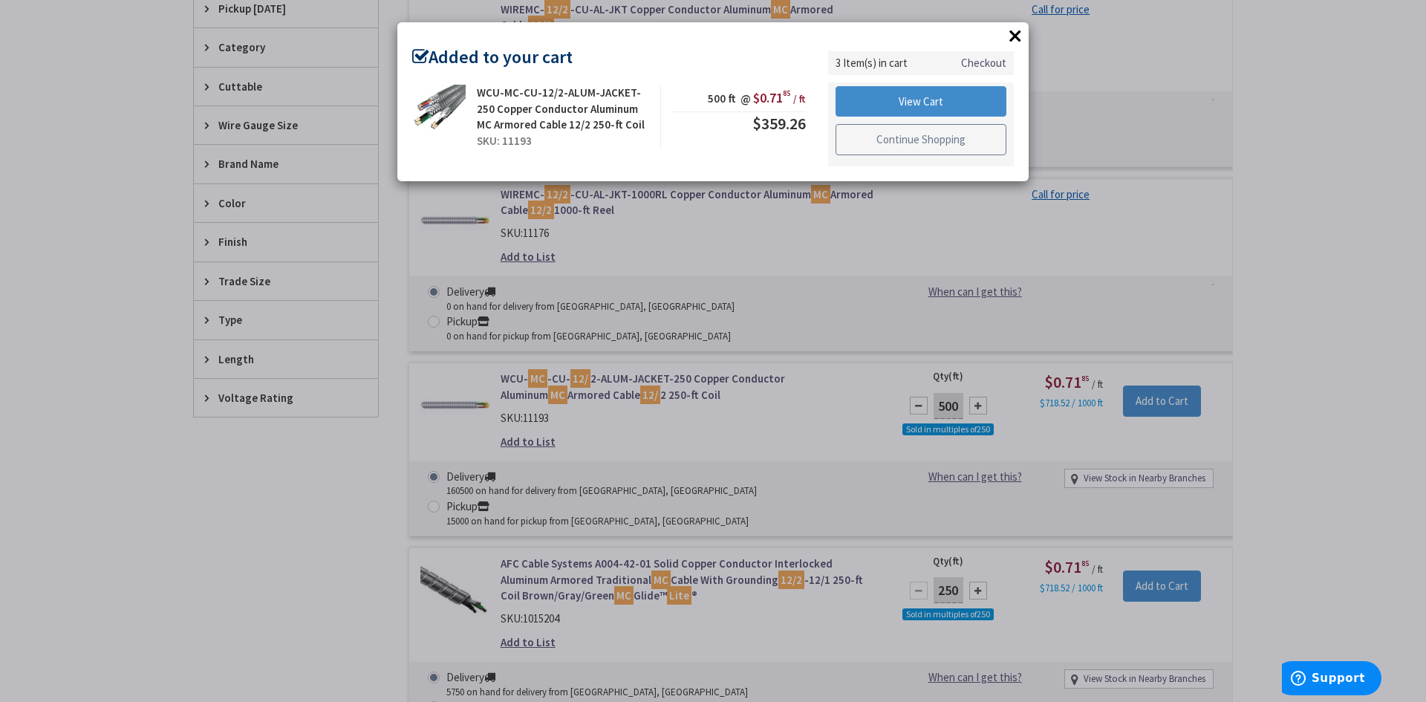
click at [949, 146] on link "Continue Shopping" at bounding box center [921, 139] width 171 height 31
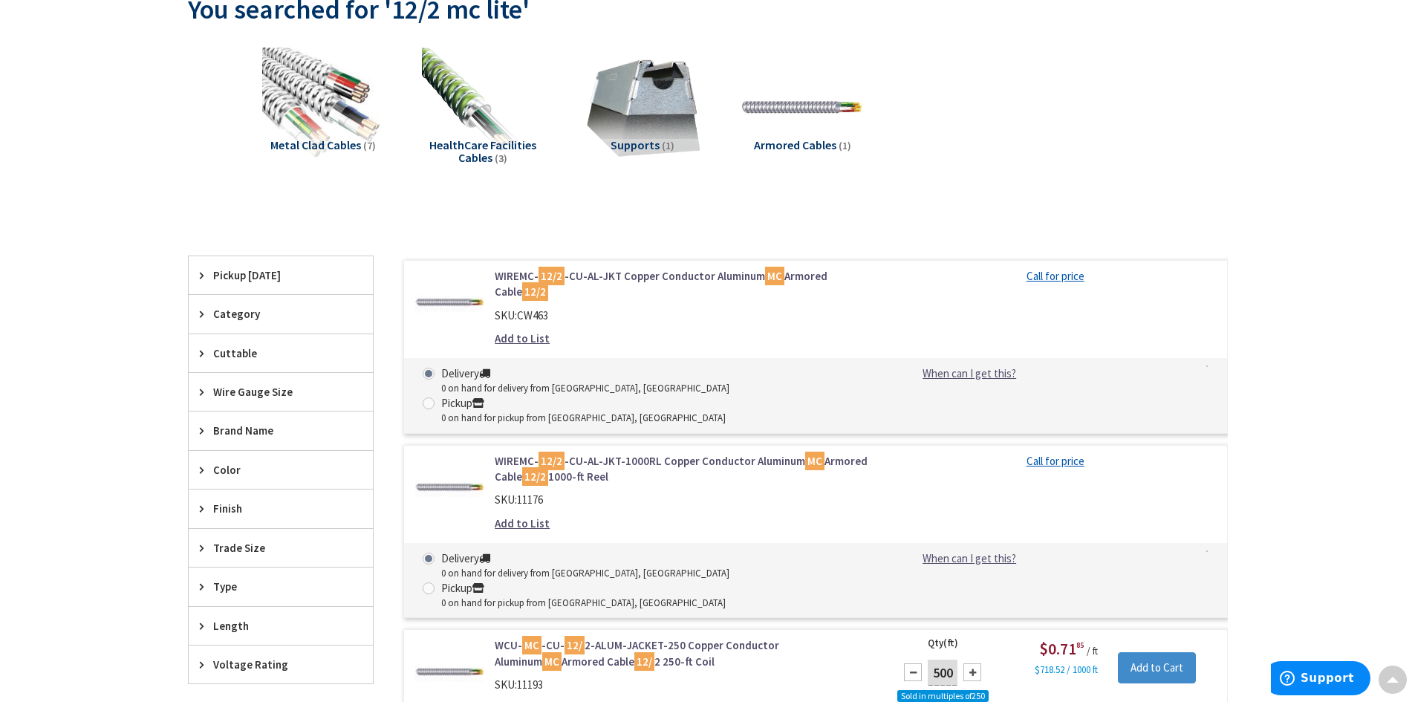
scroll to position [0, 0]
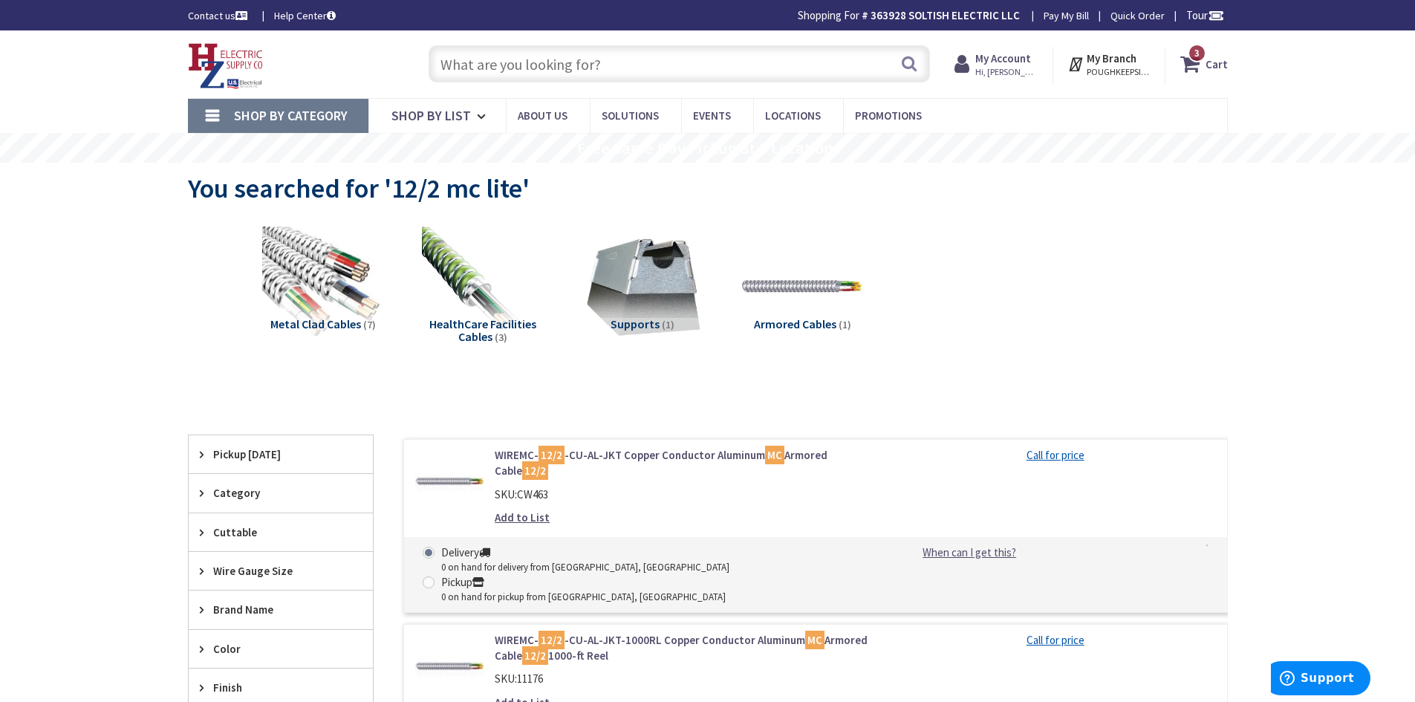
click at [597, 79] on input "text" at bounding box center [679, 63] width 501 height 37
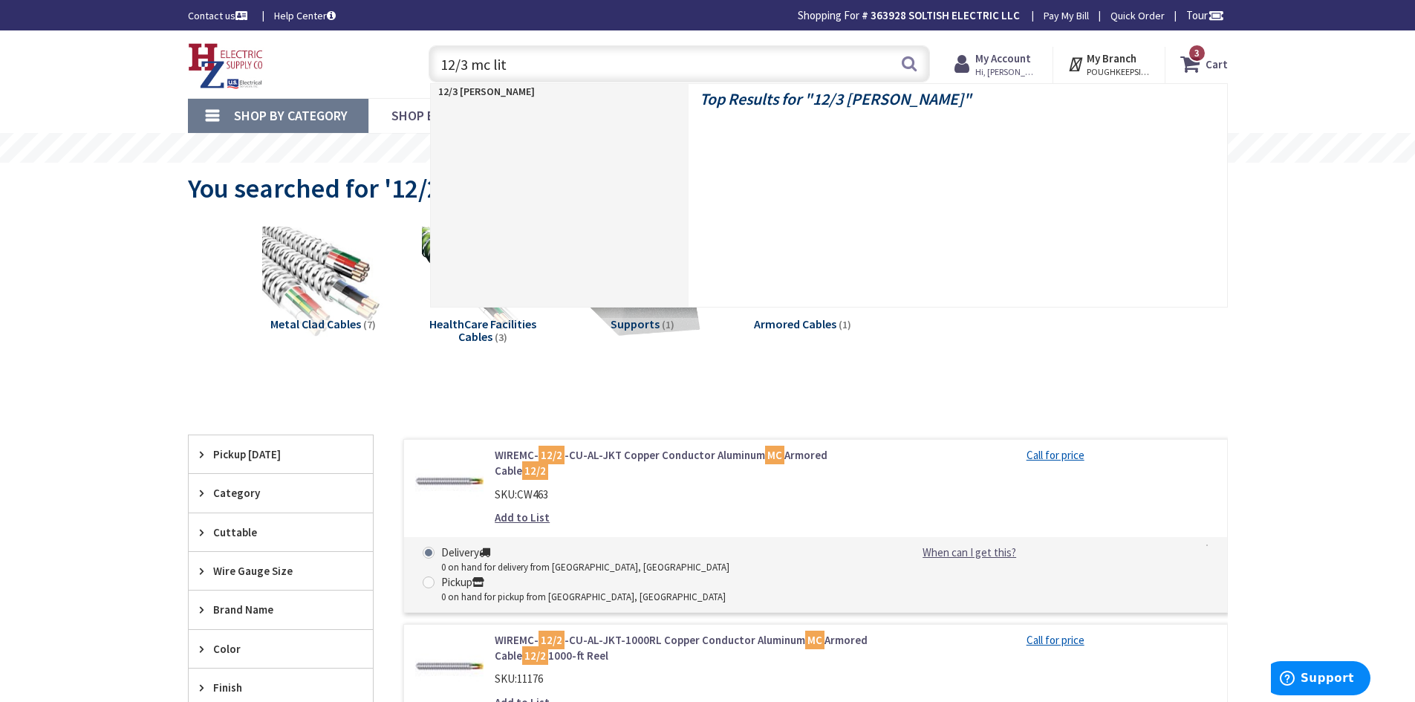
type input "12/3 mc lite"
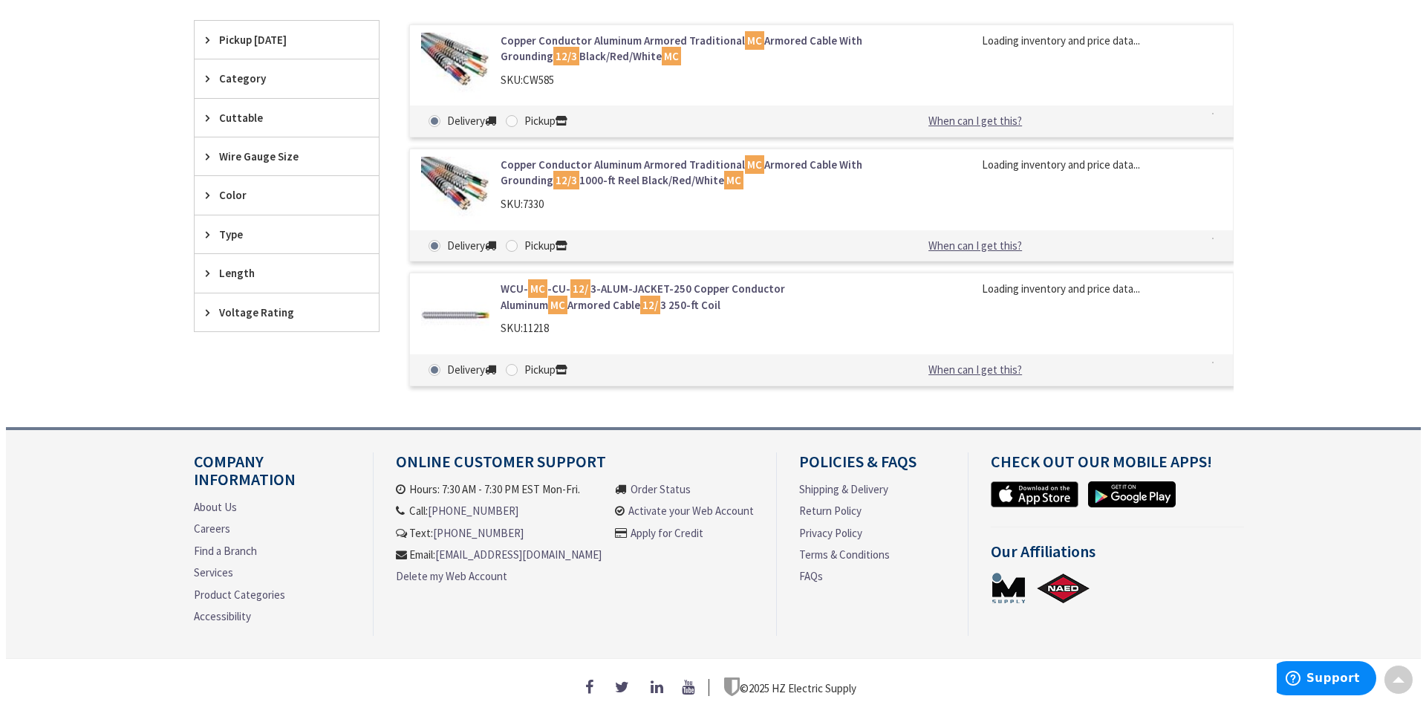
scroll to position [431, 0]
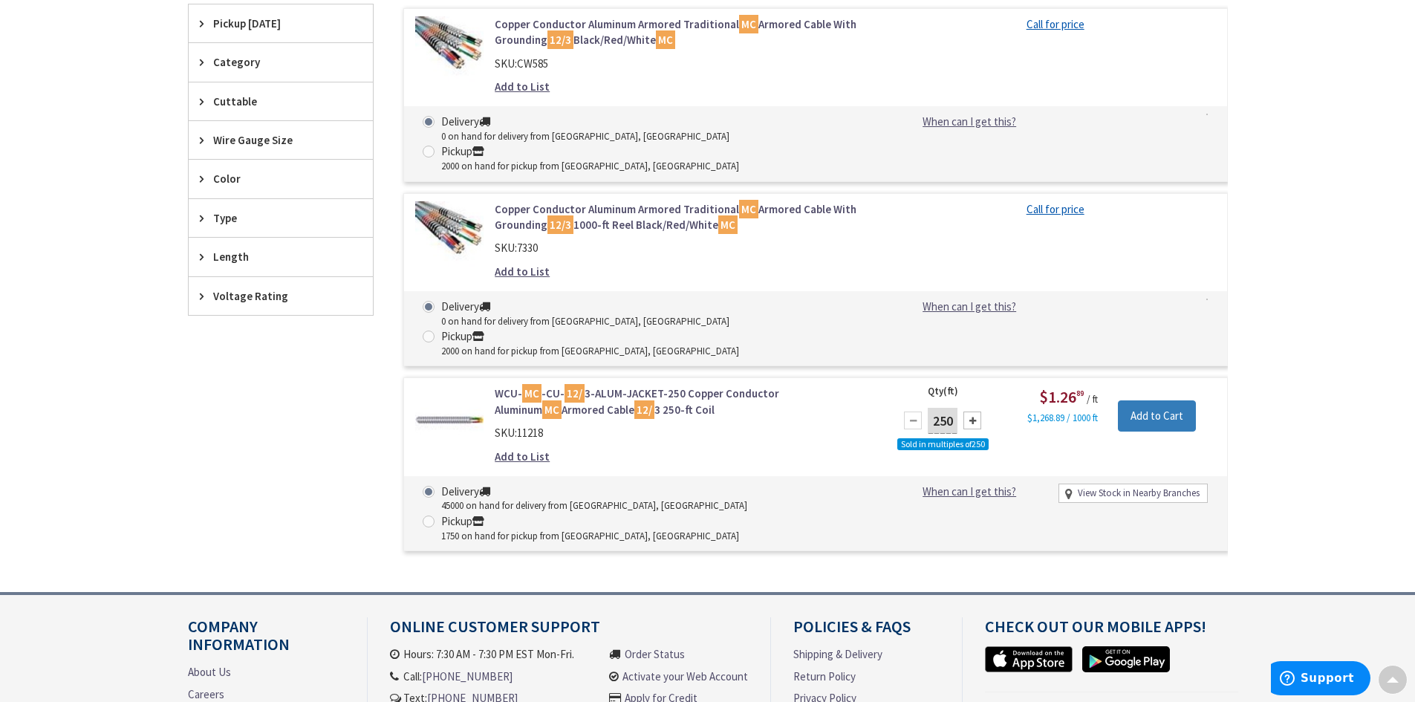
click at [1154, 400] on input "Add to Cart" at bounding box center [1157, 415] width 78 height 31
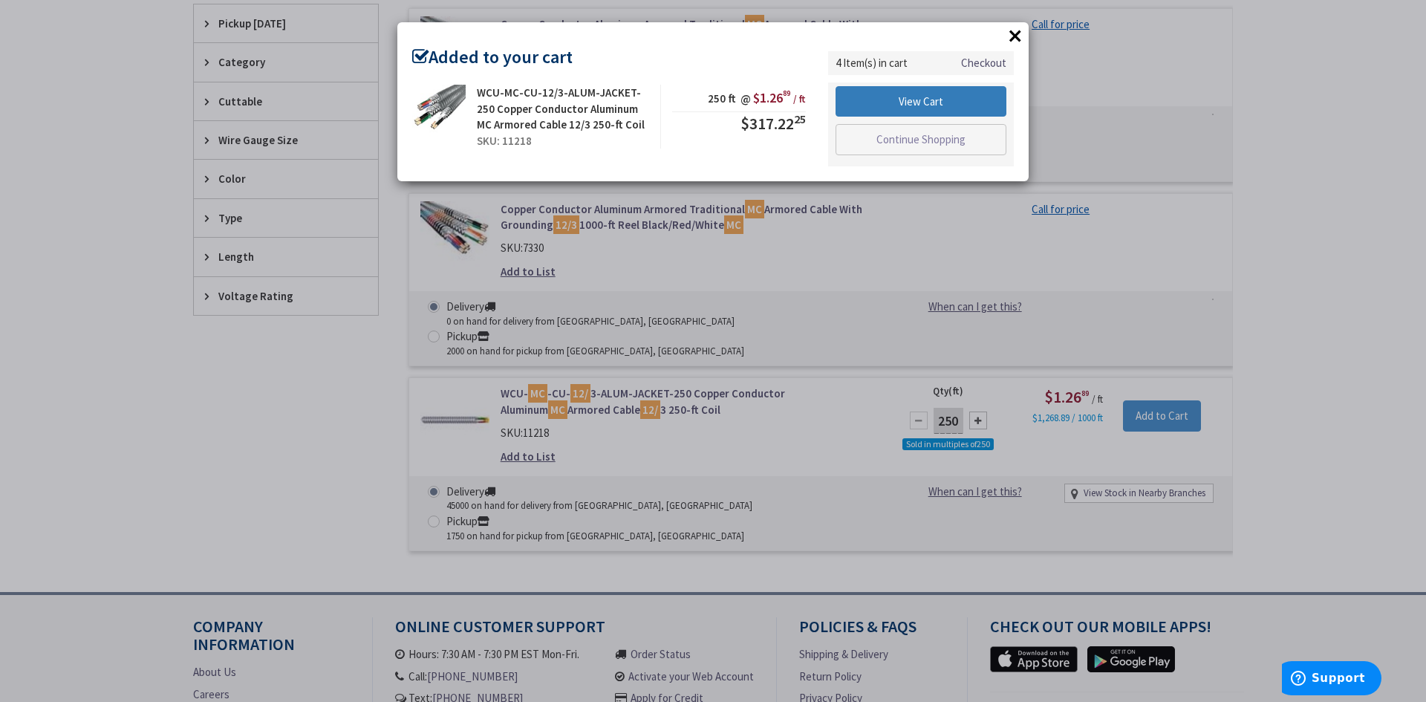
click at [929, 100] on link "View Cart" at bounding box center [921, 101] width 171 height 31
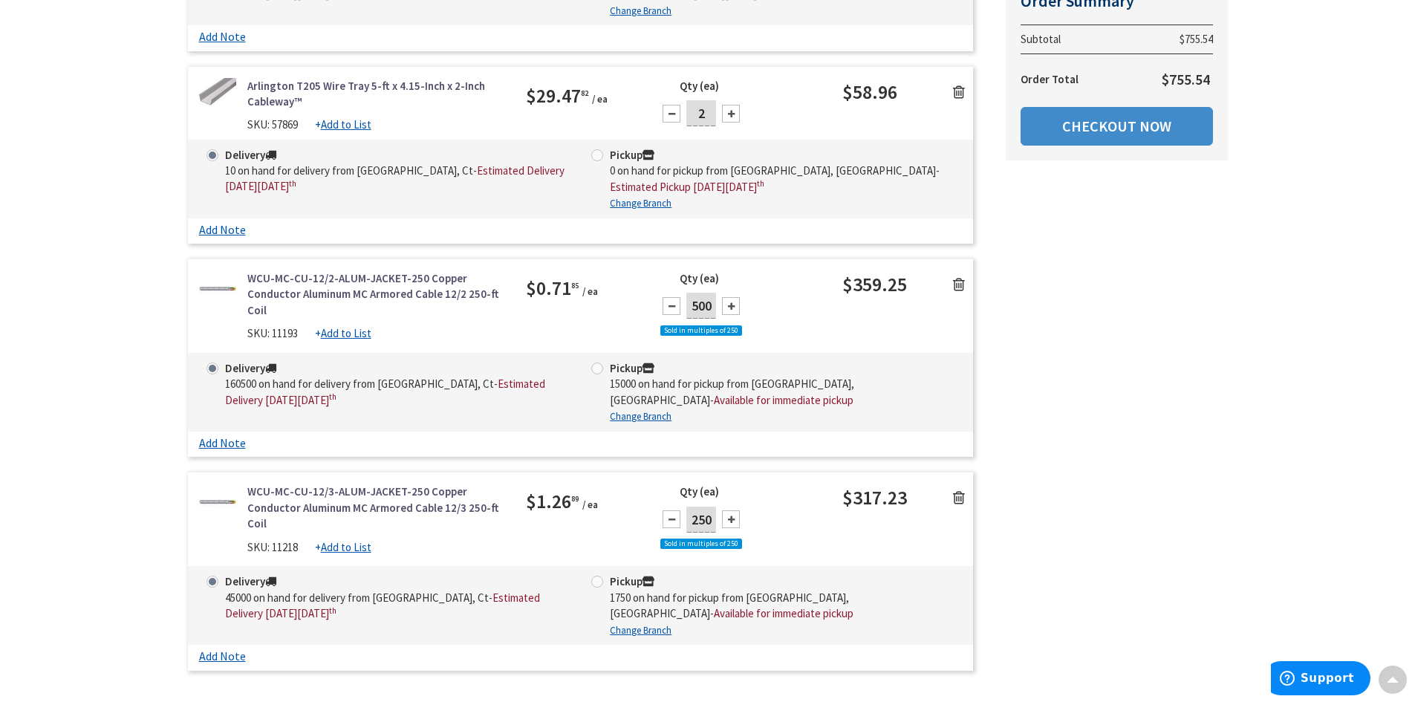
scroll to position [446, 0]
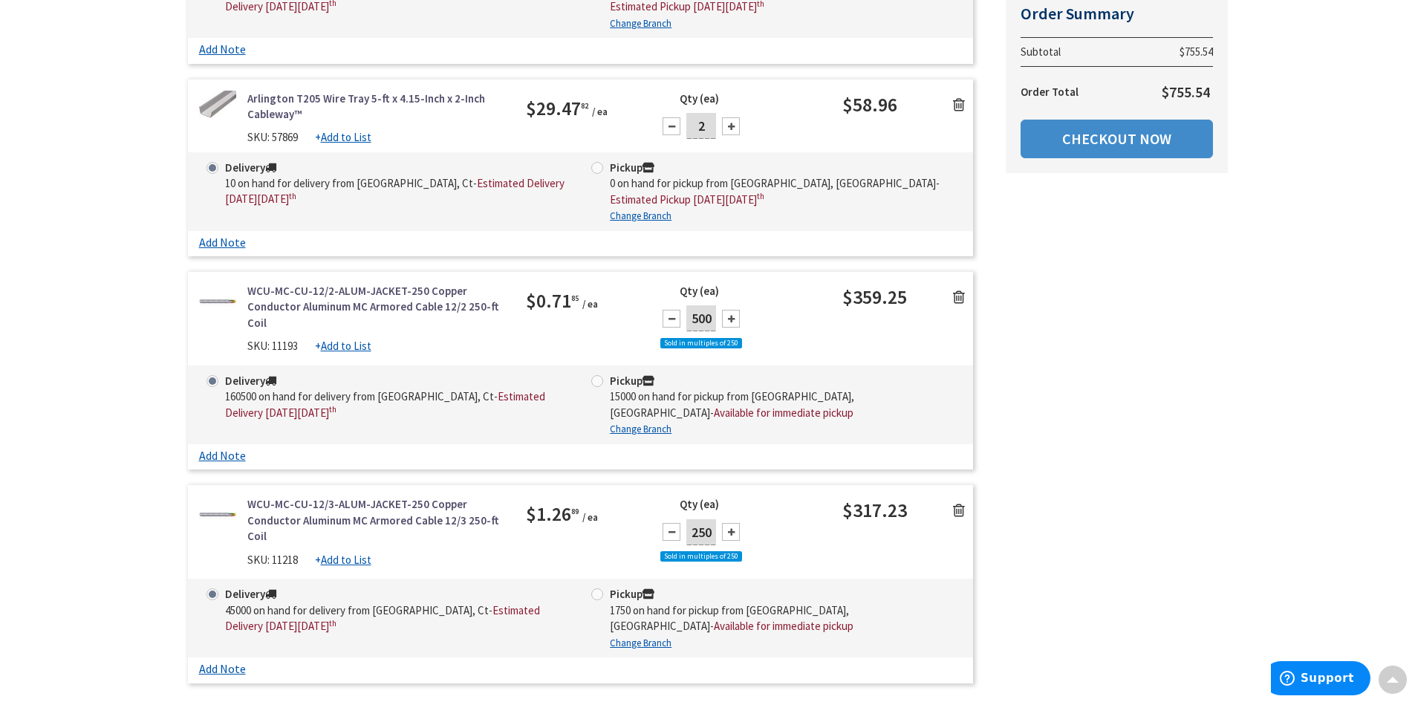
click at [734, 318] on div at bounding box center [731, 319] width 18 height 18
type input "750"
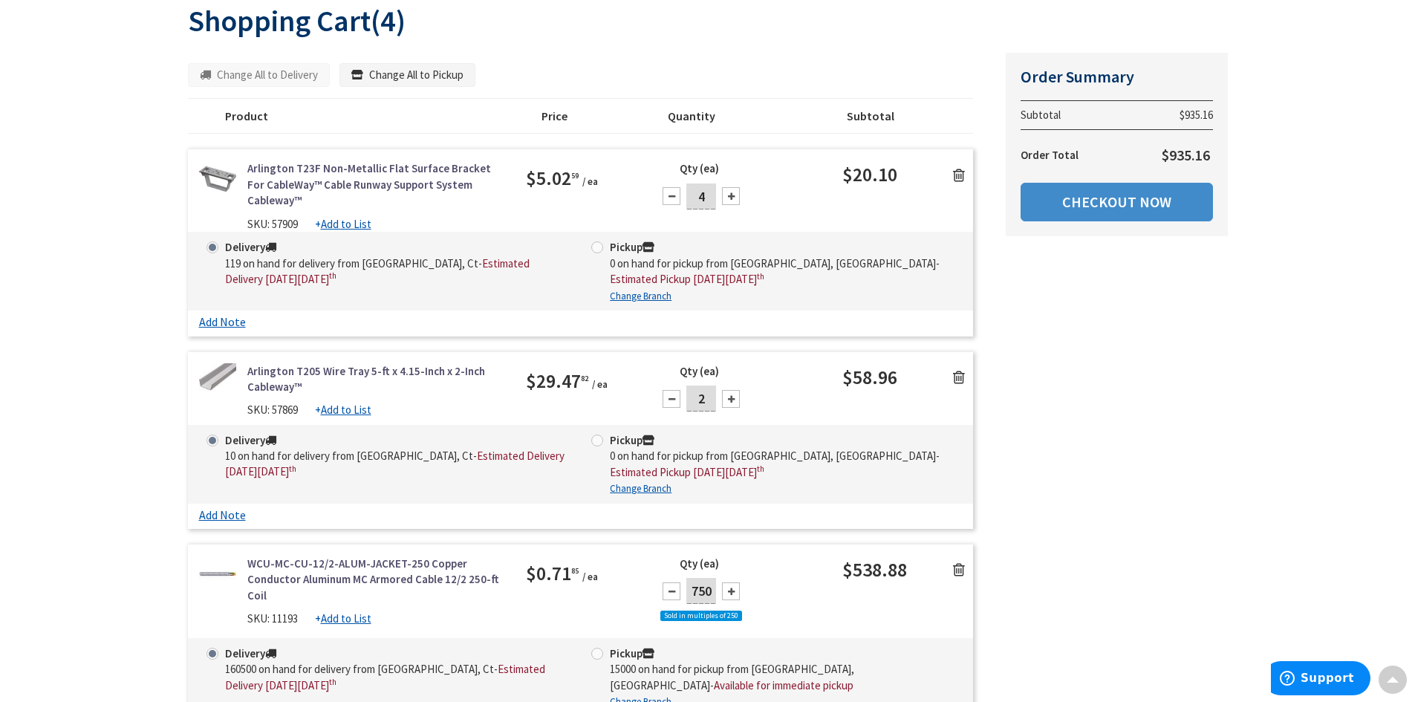
scroll to position [149, 0]
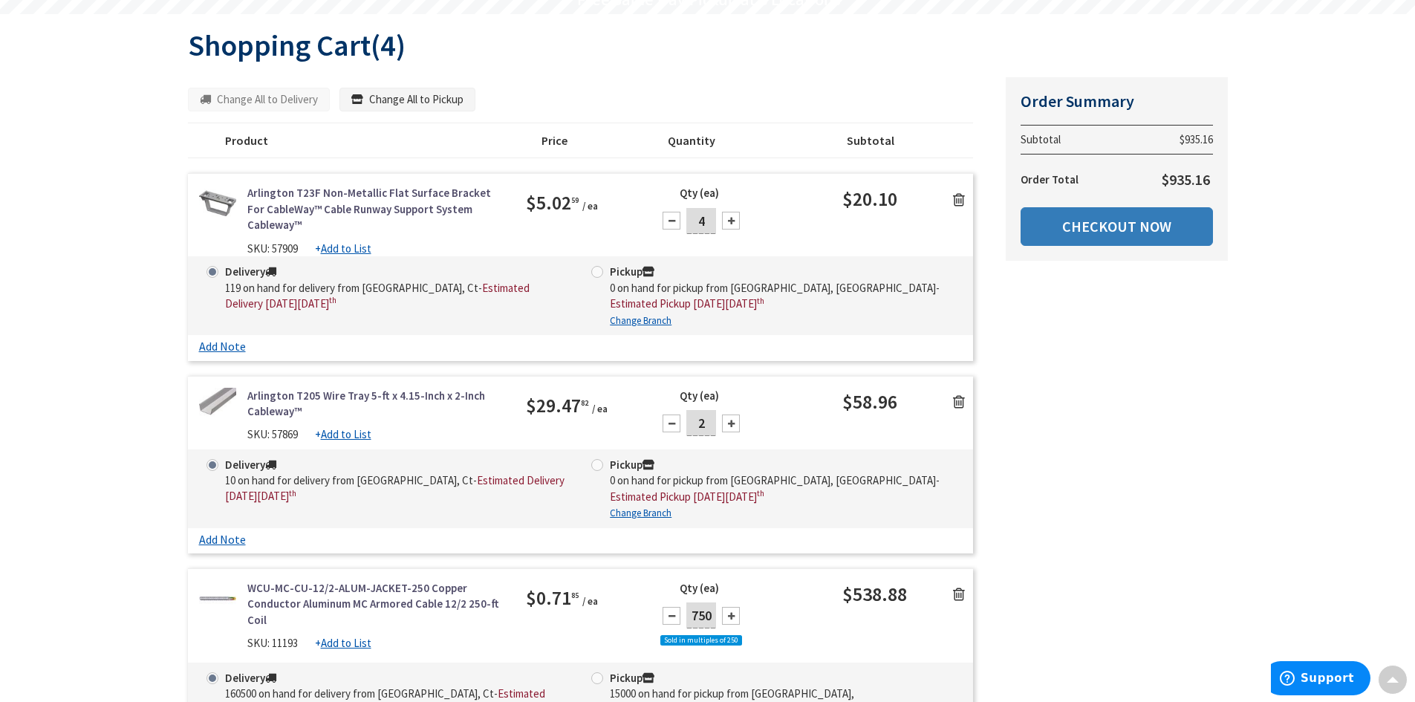
click at [1113, 227] on link "Checkout Now" at bounding box center [1117, 226] width 192 height 39
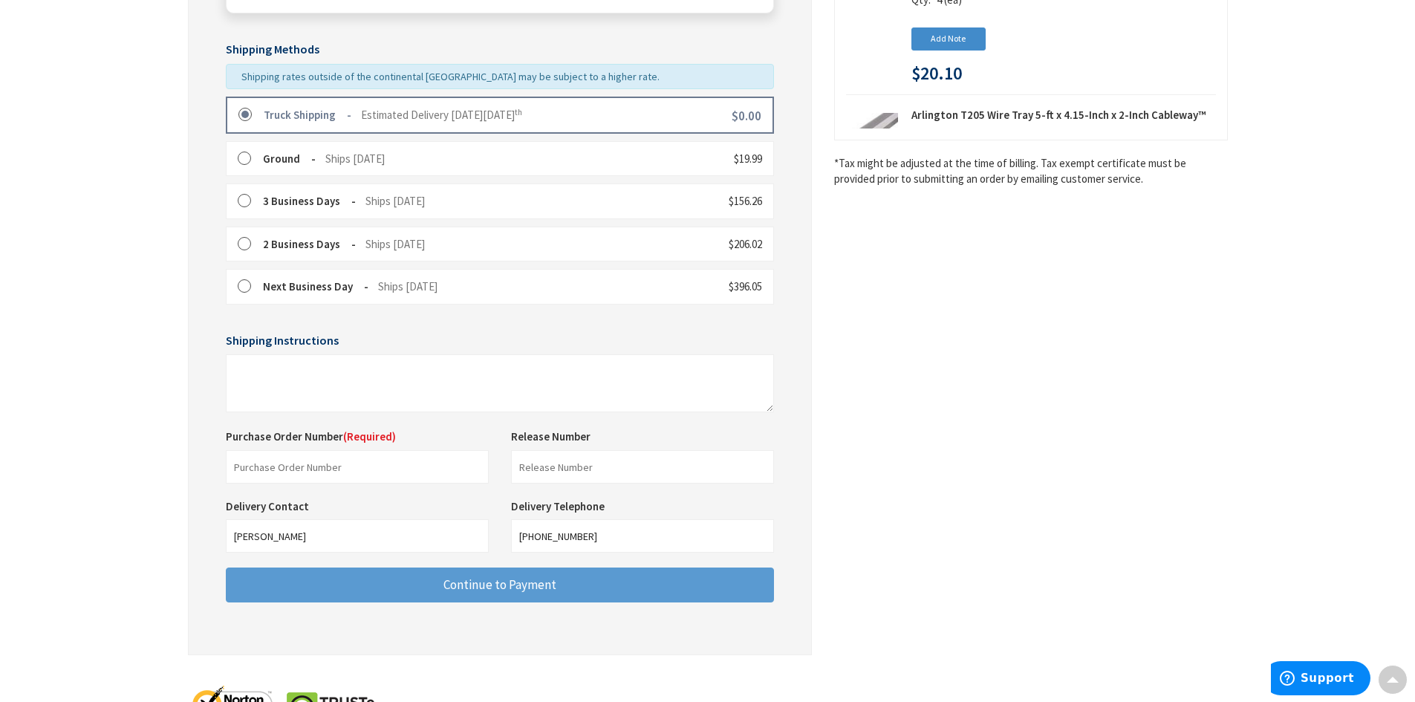
scroll to position [371, 0]
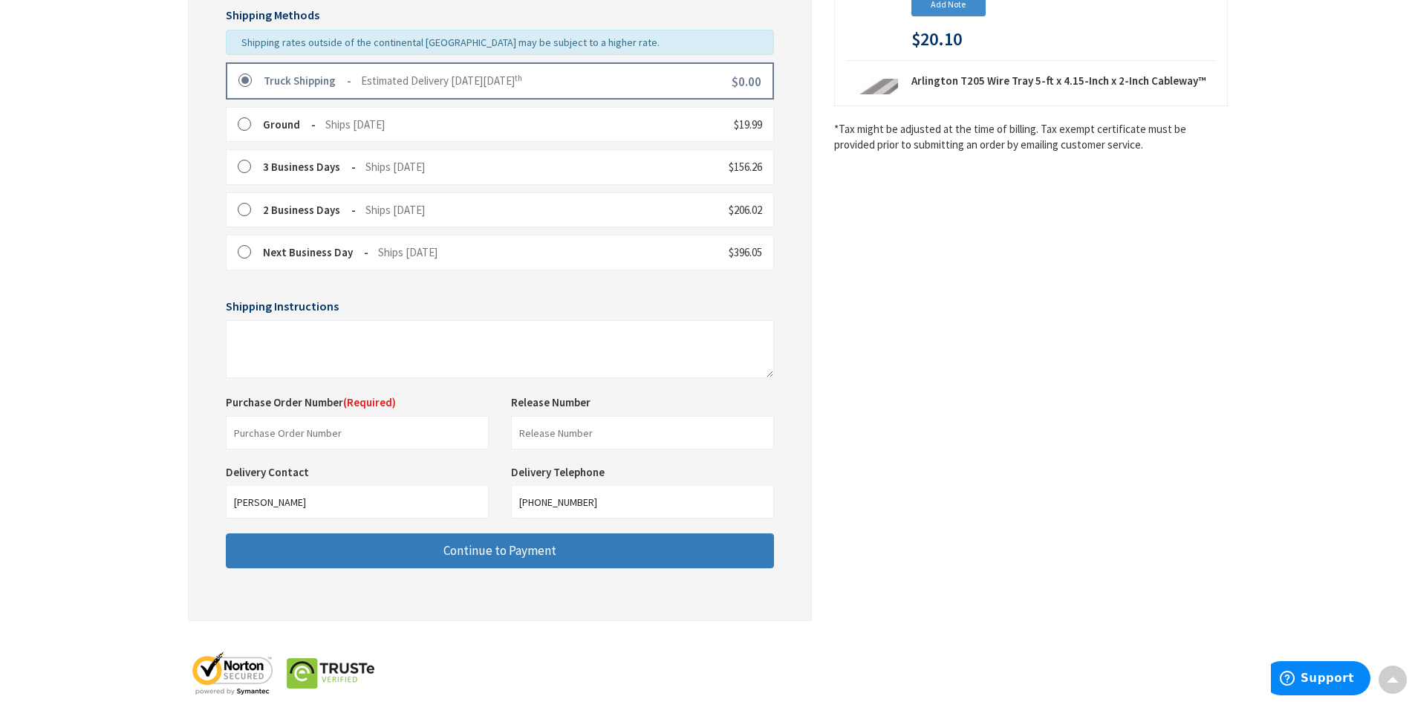
click at [496, 559] on span "Continue to Payment" at bounding box center [499, 550] width 113 height 16
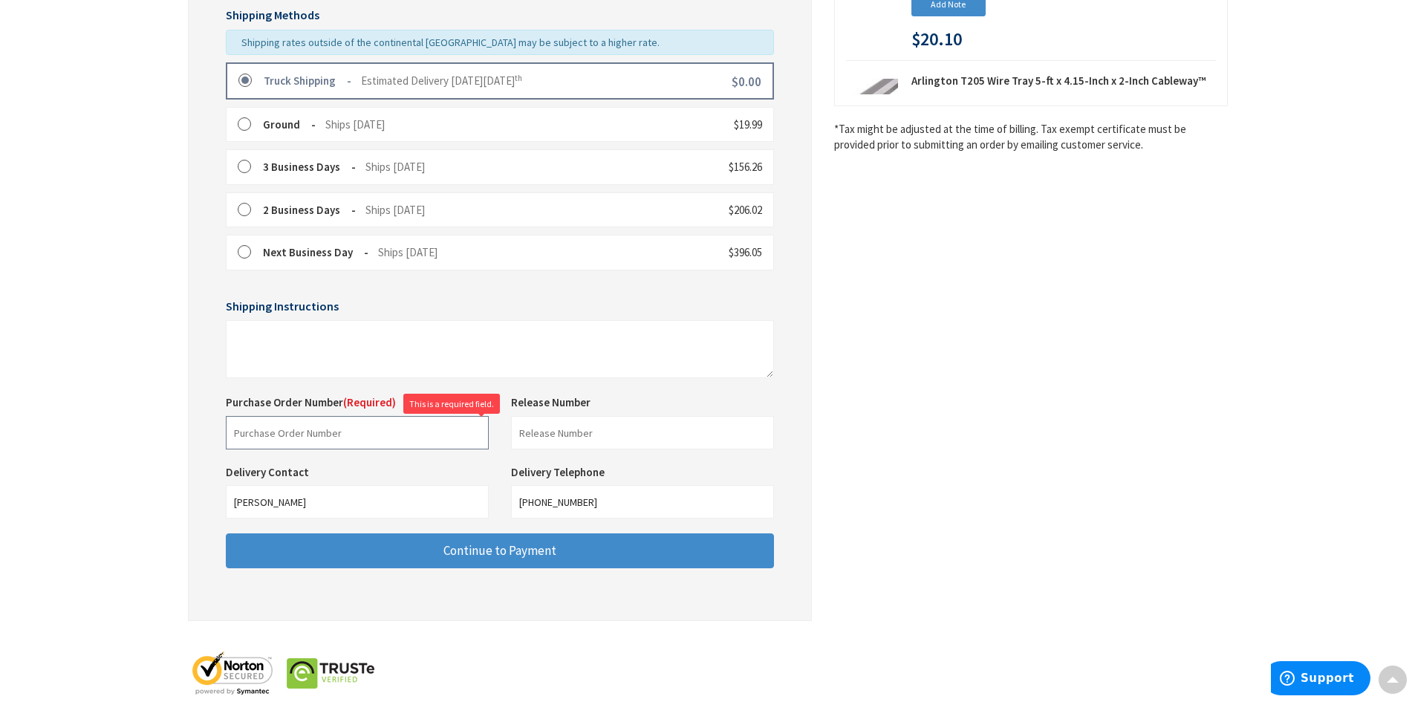
click at [328, 439] on input "text" at bounding box center [357, 432] width 263 height 33
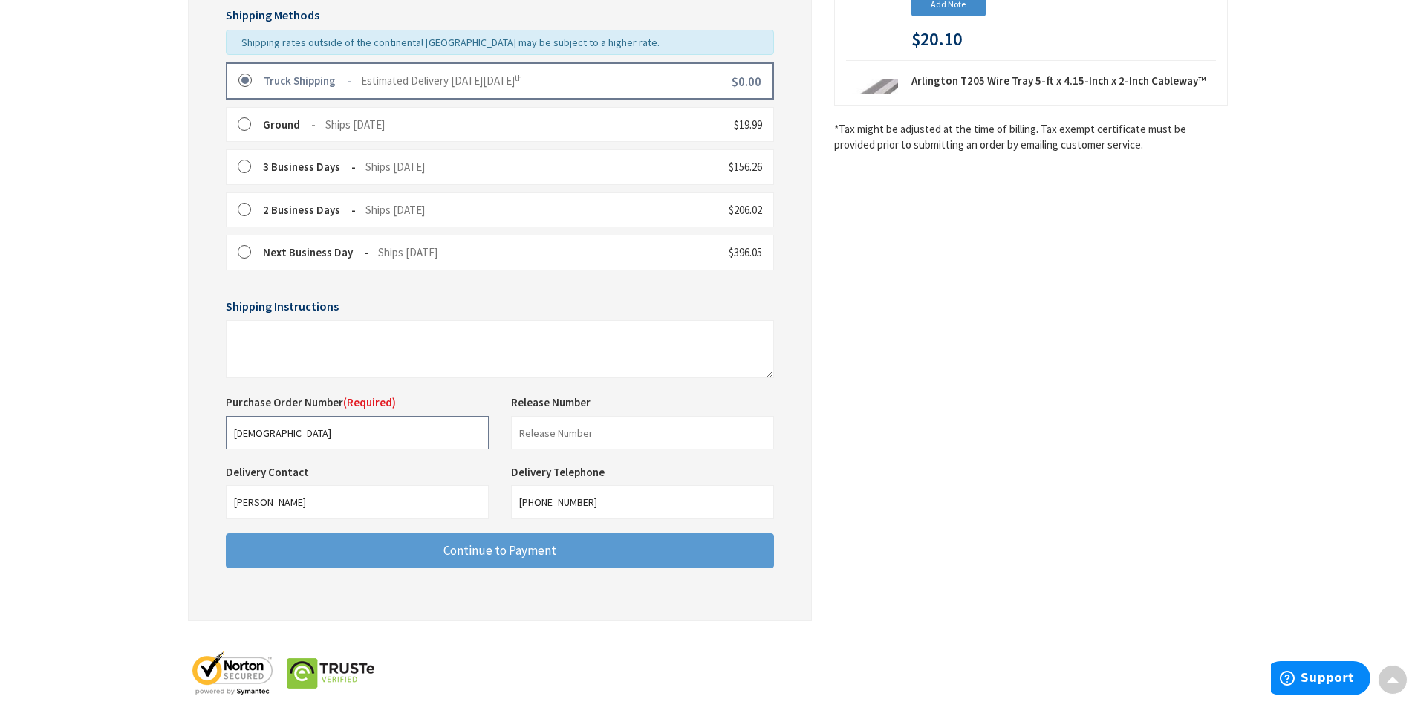
type input "[DEMOGRAPHIC_DATA]"
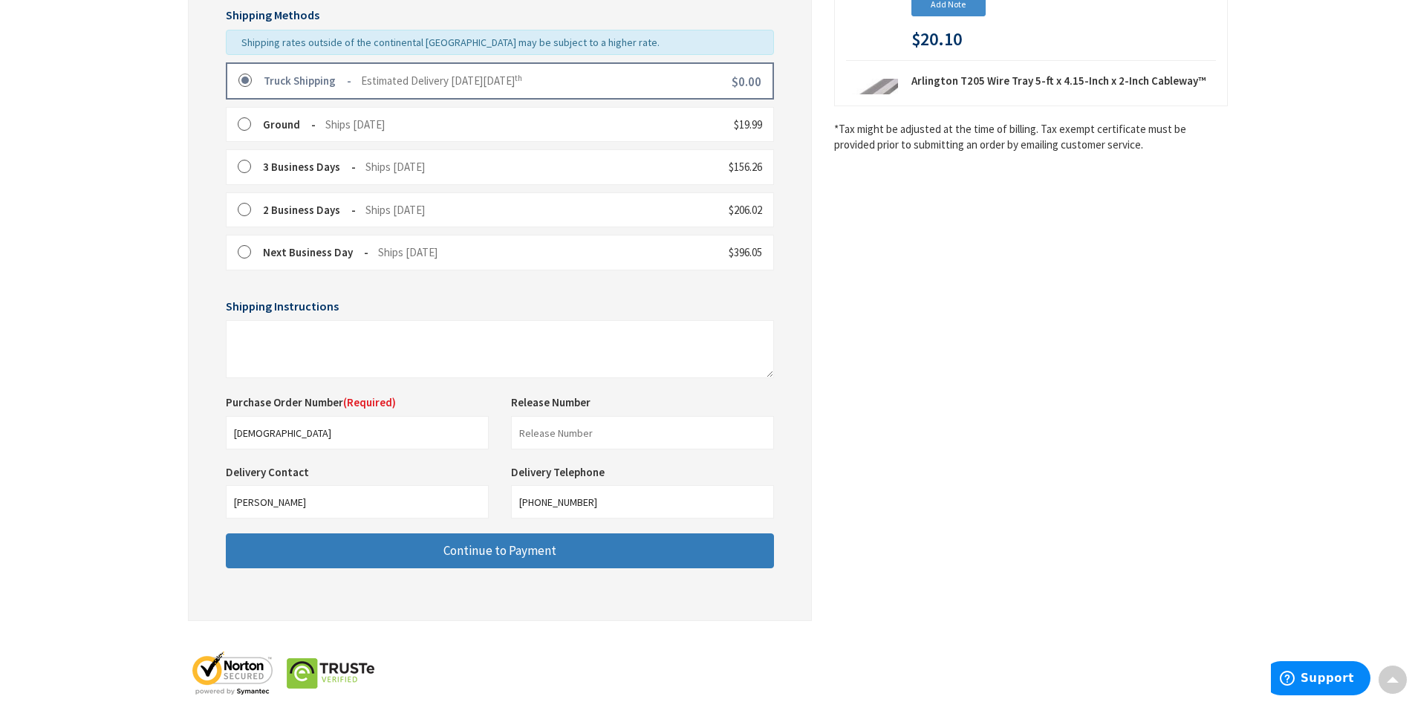
click at [496, 548] on span "Continue to Payment" at bounding box center [499, 550] width 113 height 16
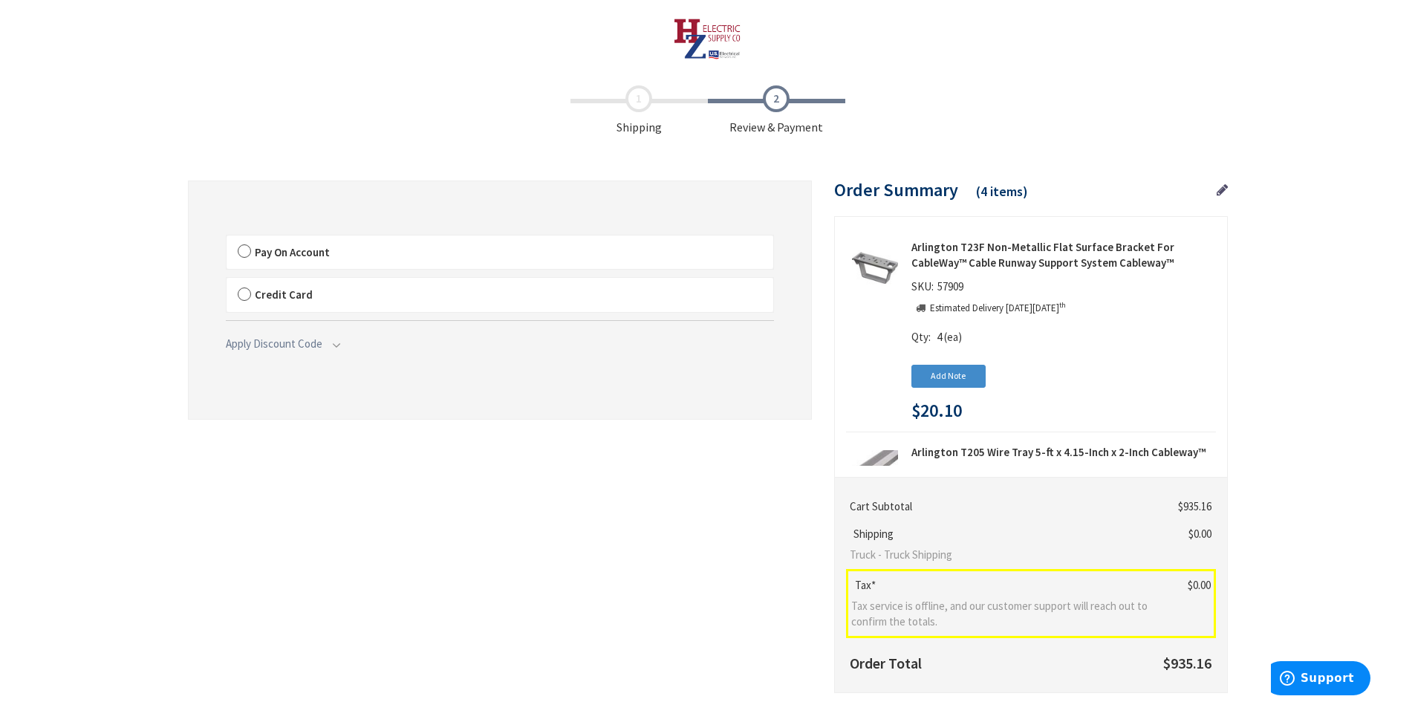
click at [247, 256] on label "Pay On Account" at bounding box center [500, 252] width 547 height 34
click at [227, 238] on input "Pay On Account" at bounding box center [227, 238] width 0 height 0
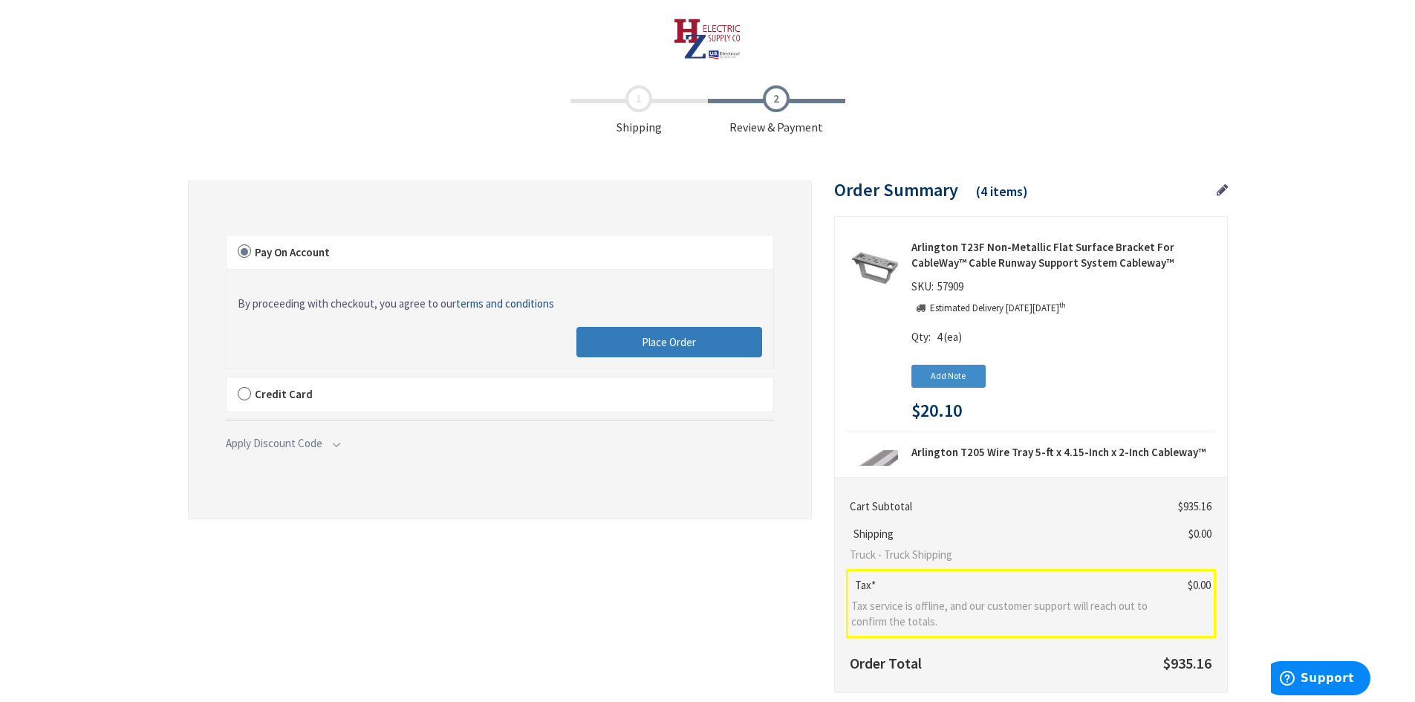
click at [673, 344] on span "Place Order" at bounding box center [669, 342] width 54 height 14
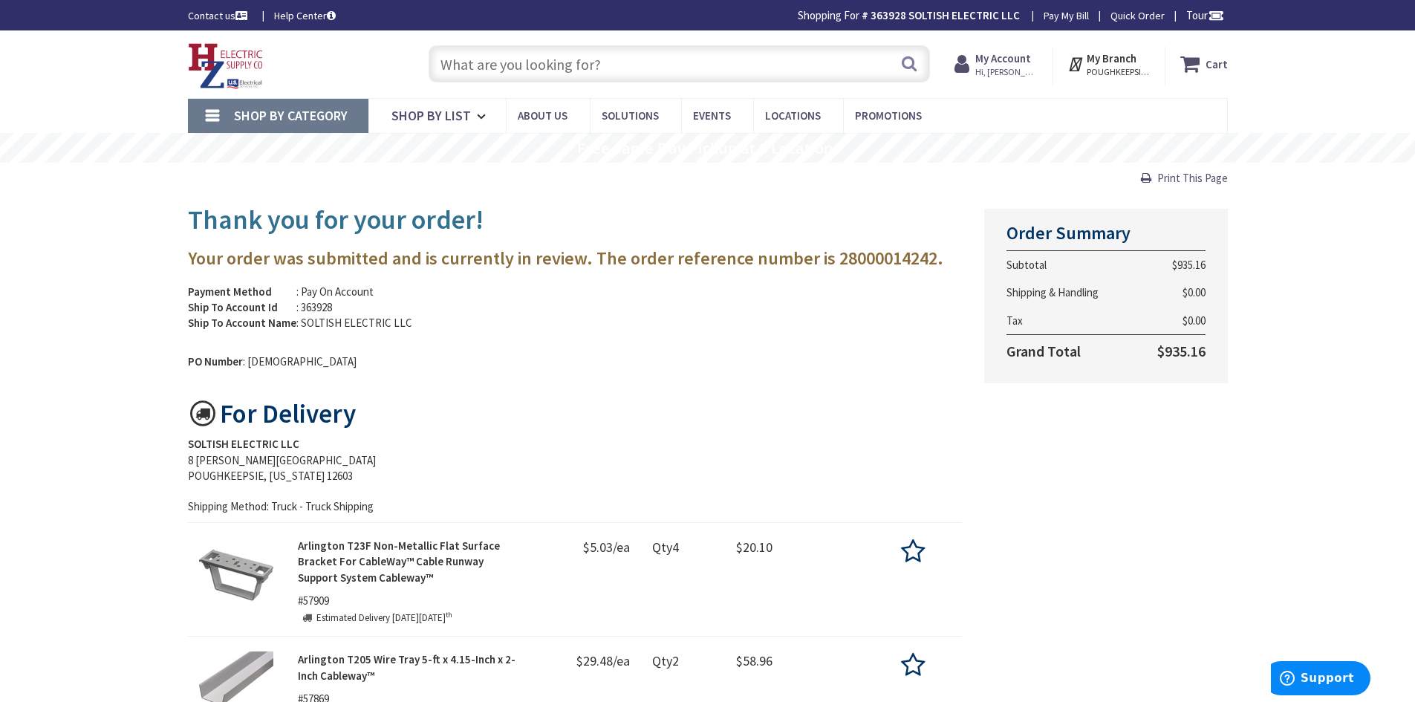
drag, startPoint x: 1200, startPoint y: 178, endPoint x: 1092, endPoint y: 609, distance: 444.8
click at [1200, 178] on span "Print This Page" at bounding box center [1192, 178] width 71 height 14
